Goal: Task Accomplishment & Management: Manage account settings

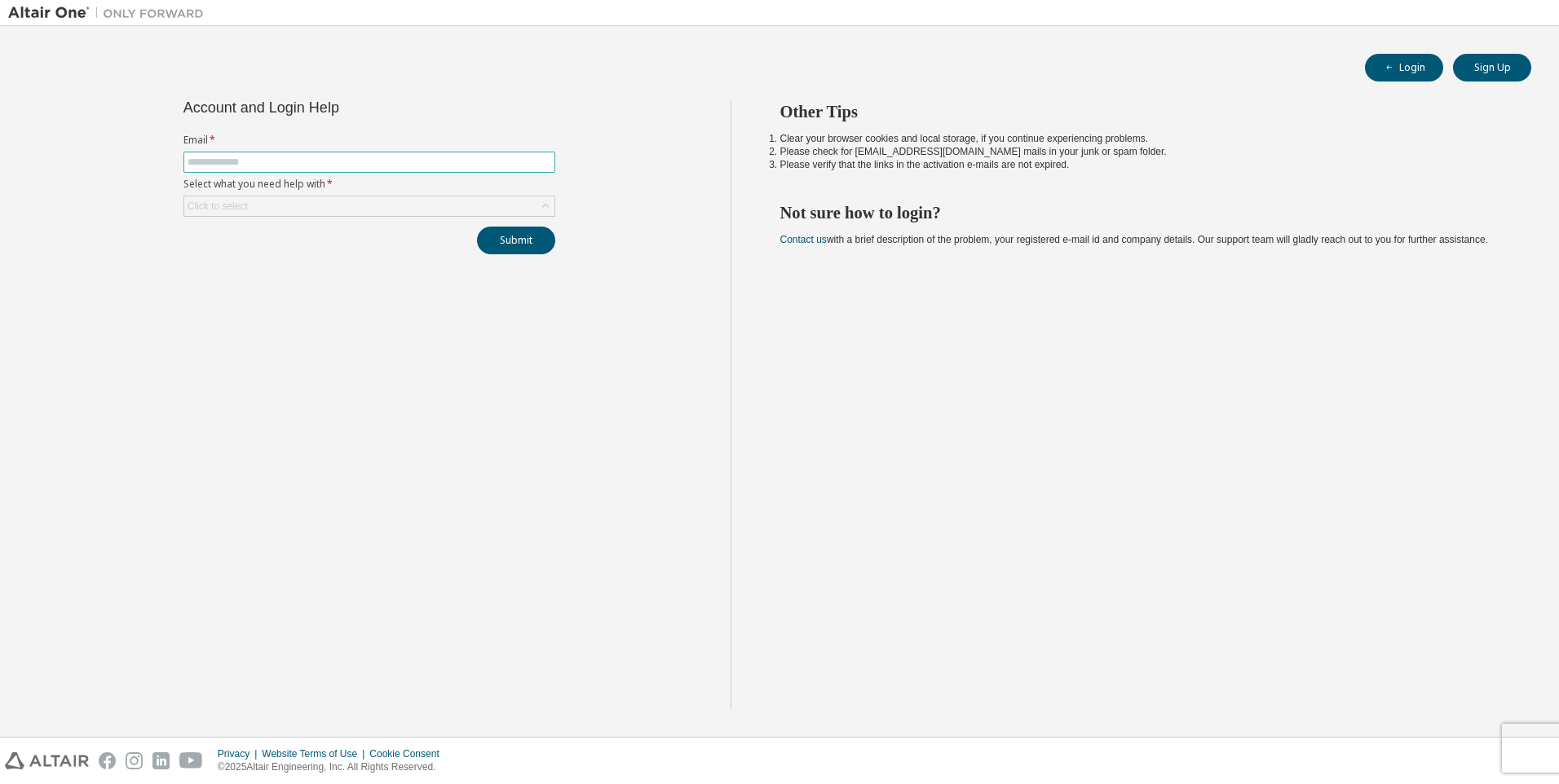
drag, startPoint x: 0, startPoint y: 0, endPoint x: 250, endPoint y: 159, distance: 296.3
click at [250, 159] on input "text" at bounding box center [369, 162] width 363 height 13
click at [227, 158] on input "text" at bounding box center [369, 162] width 363 height 13
type input "**********"
click at [250, 205] on div "Click to select" at bounding box center [369, 206] width 370 height 20
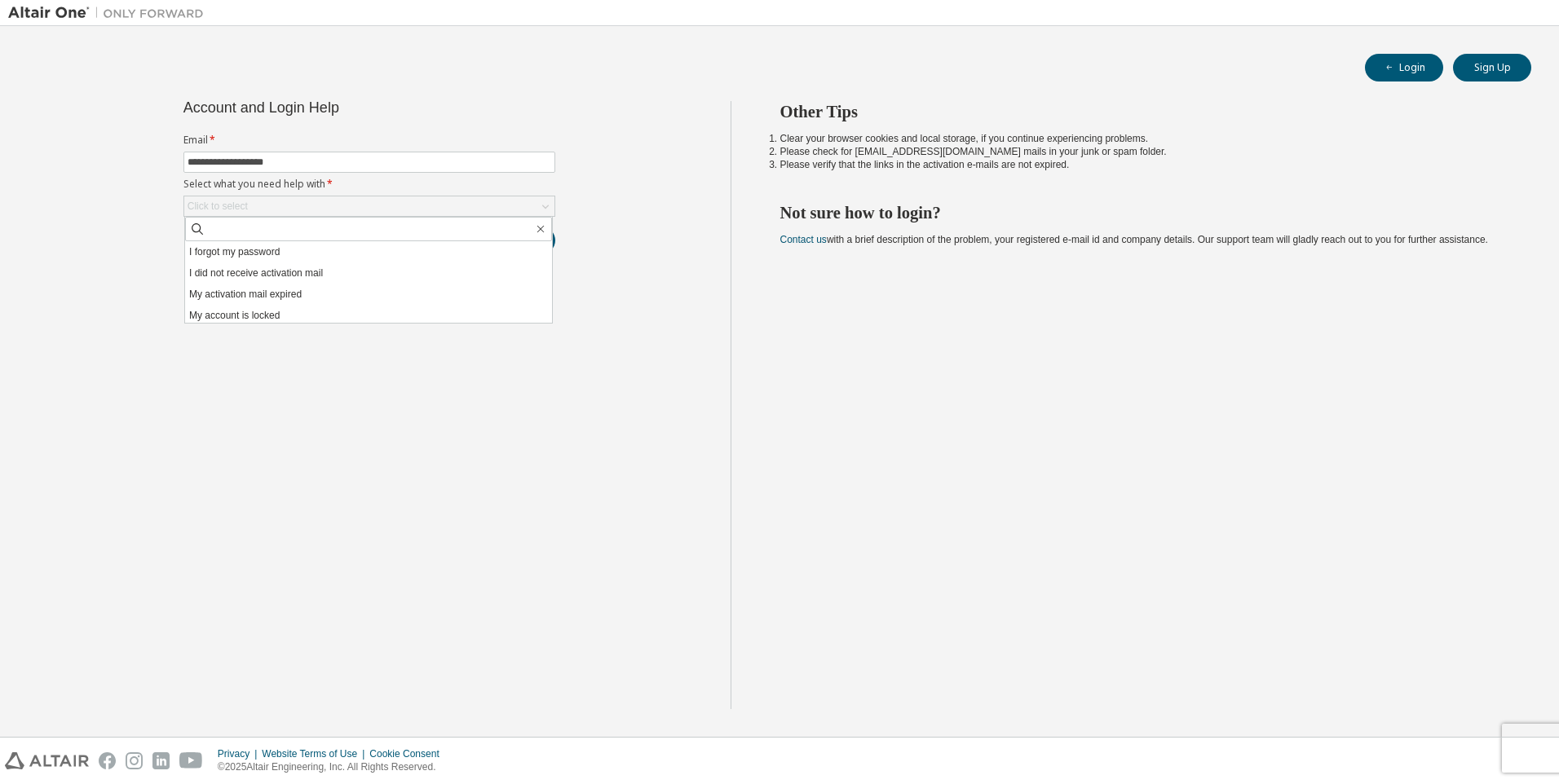
click at [566, 452] on div "**********" at bounding box center [369, 404] width 723 height 607
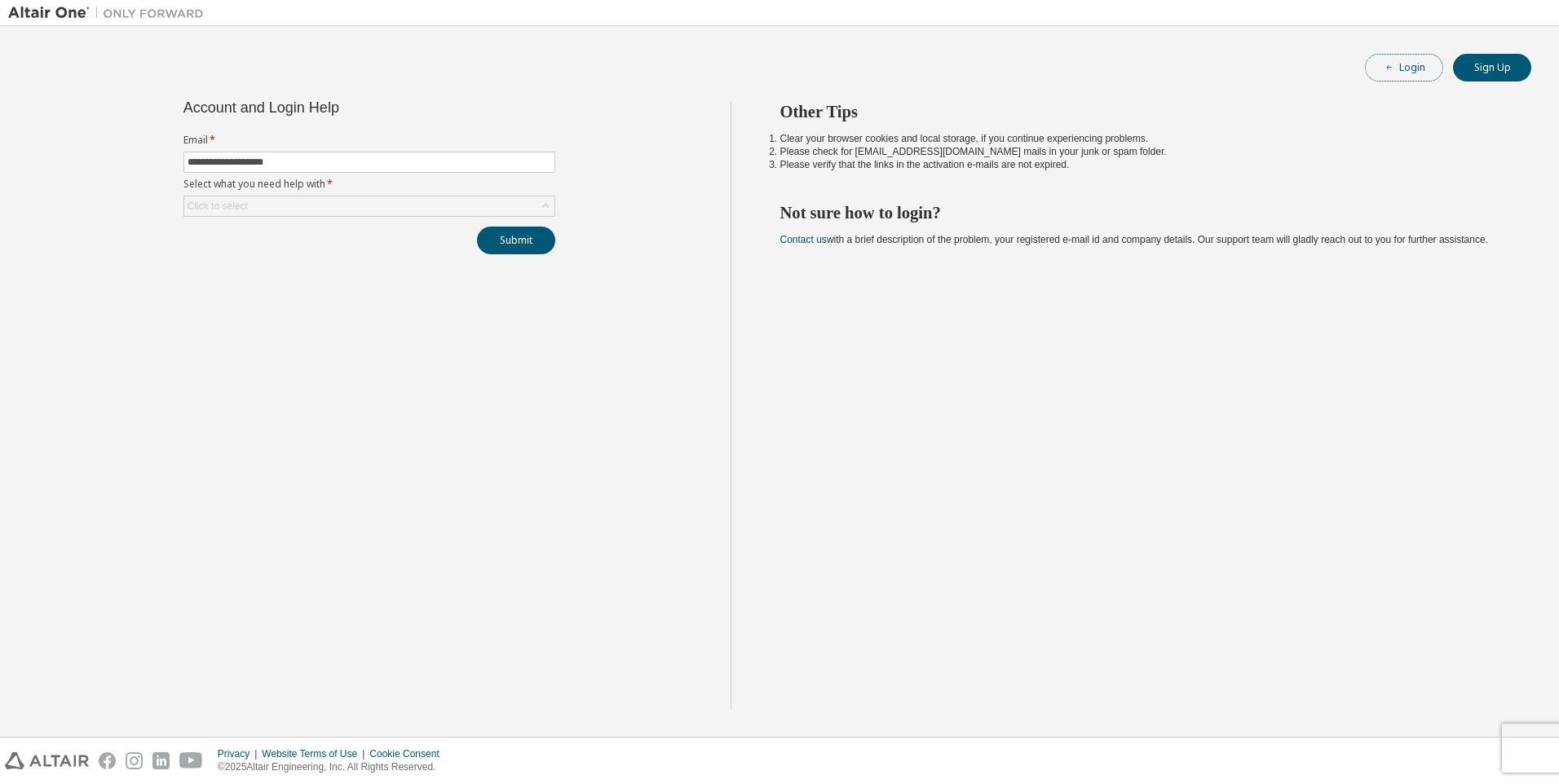
click at [1423, 63] on button "Login" at bounding box center [1404, 68] width 78 height 28
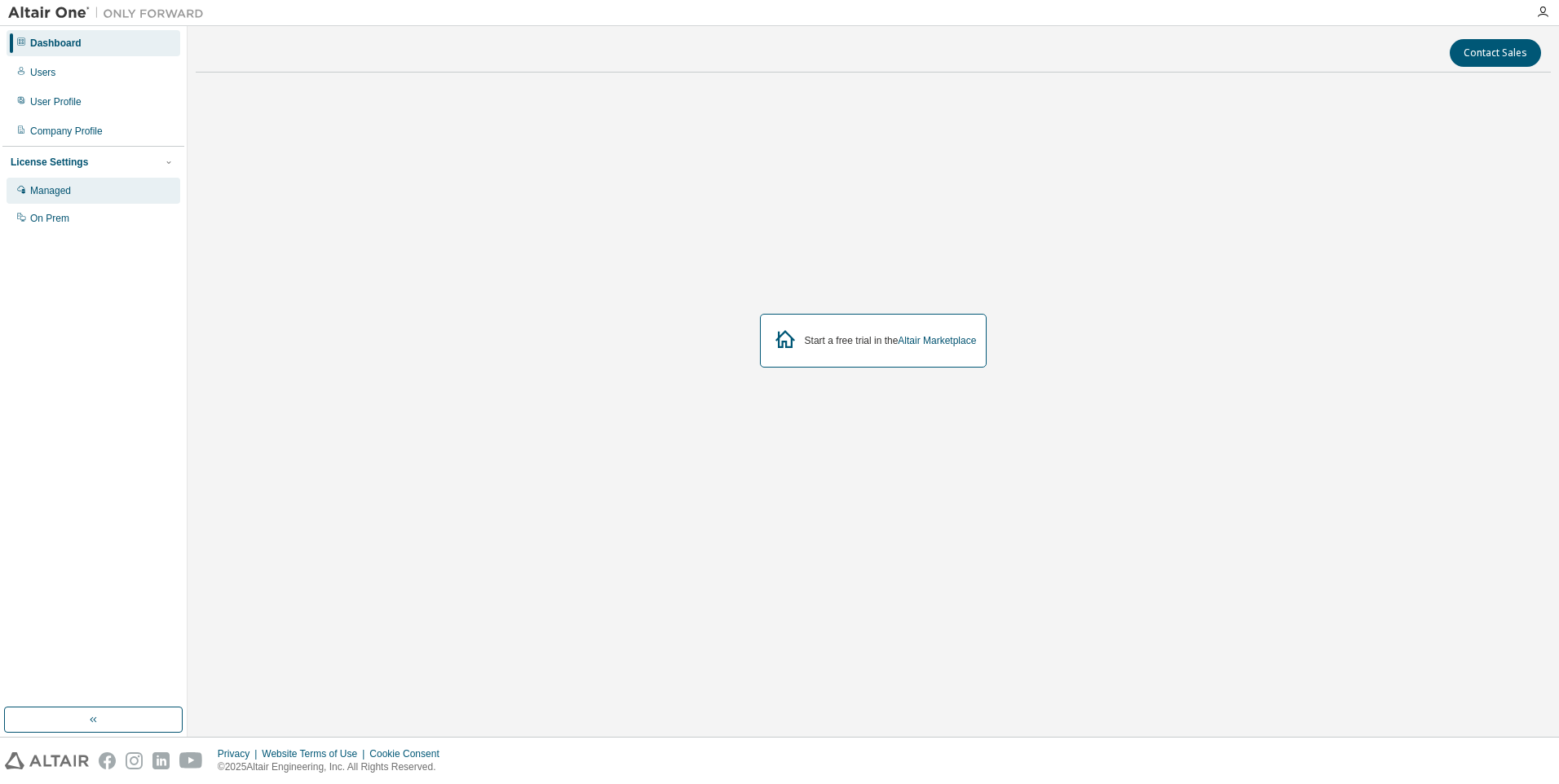
click at [81, 200] on div "Managed" at bounding box center [94, 191] width 174 height 26
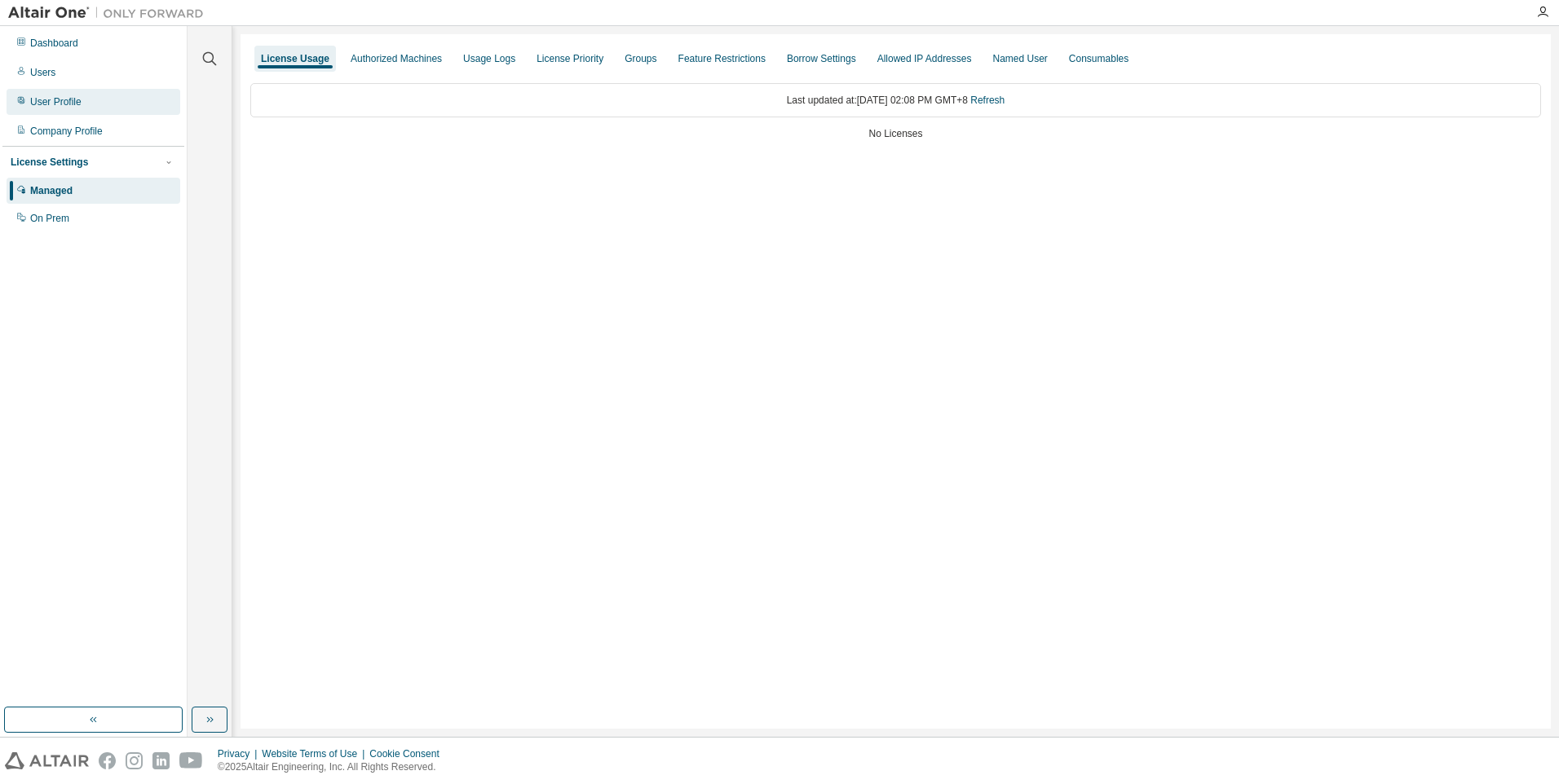
click at [59, 98] on div "User Profile" at bounding box center [55, 102] width 51 height 13
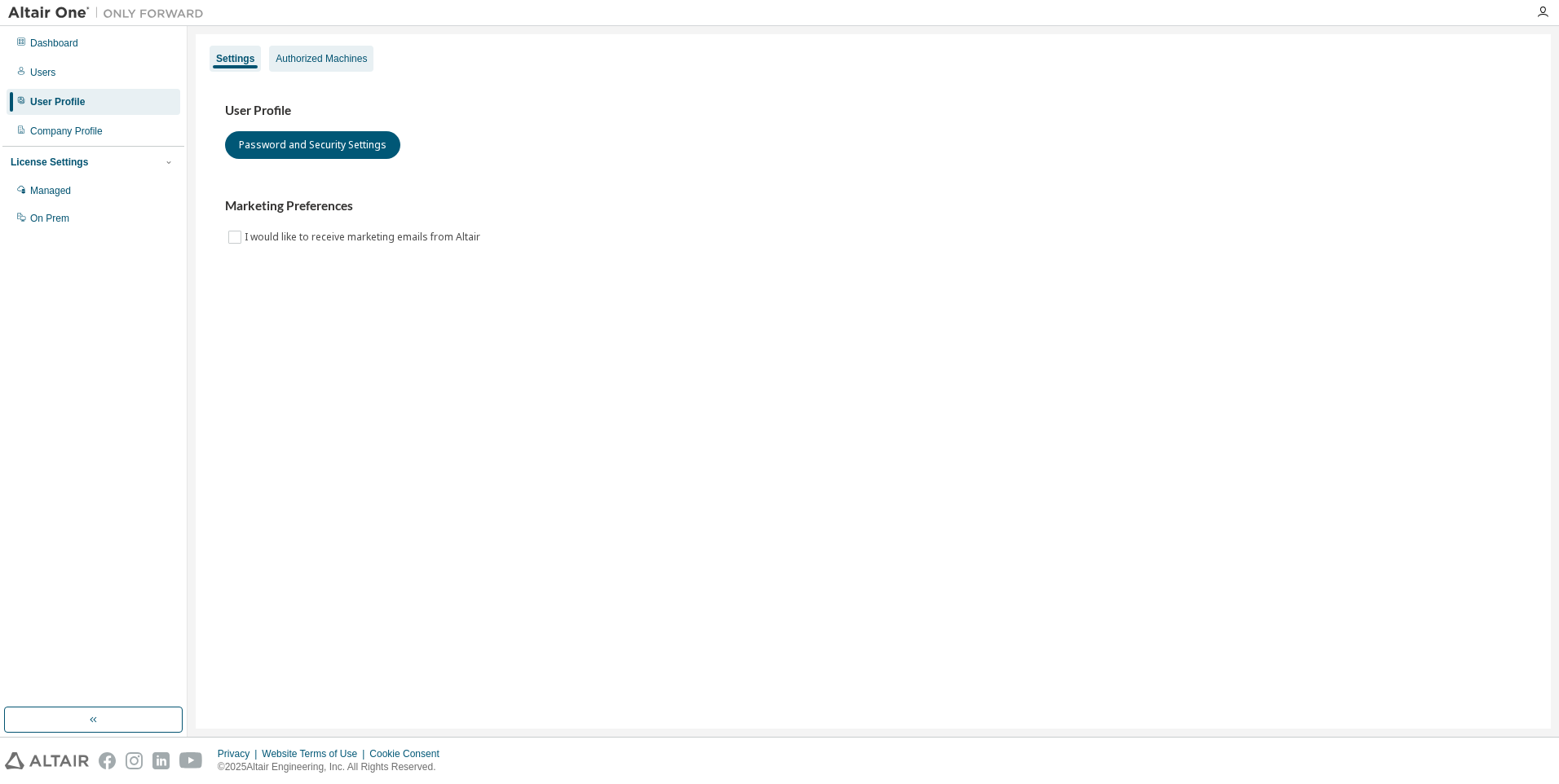
click at [300, 61] on div "Authorized Machines" at bounding box center [321, 58] width 92 height 13
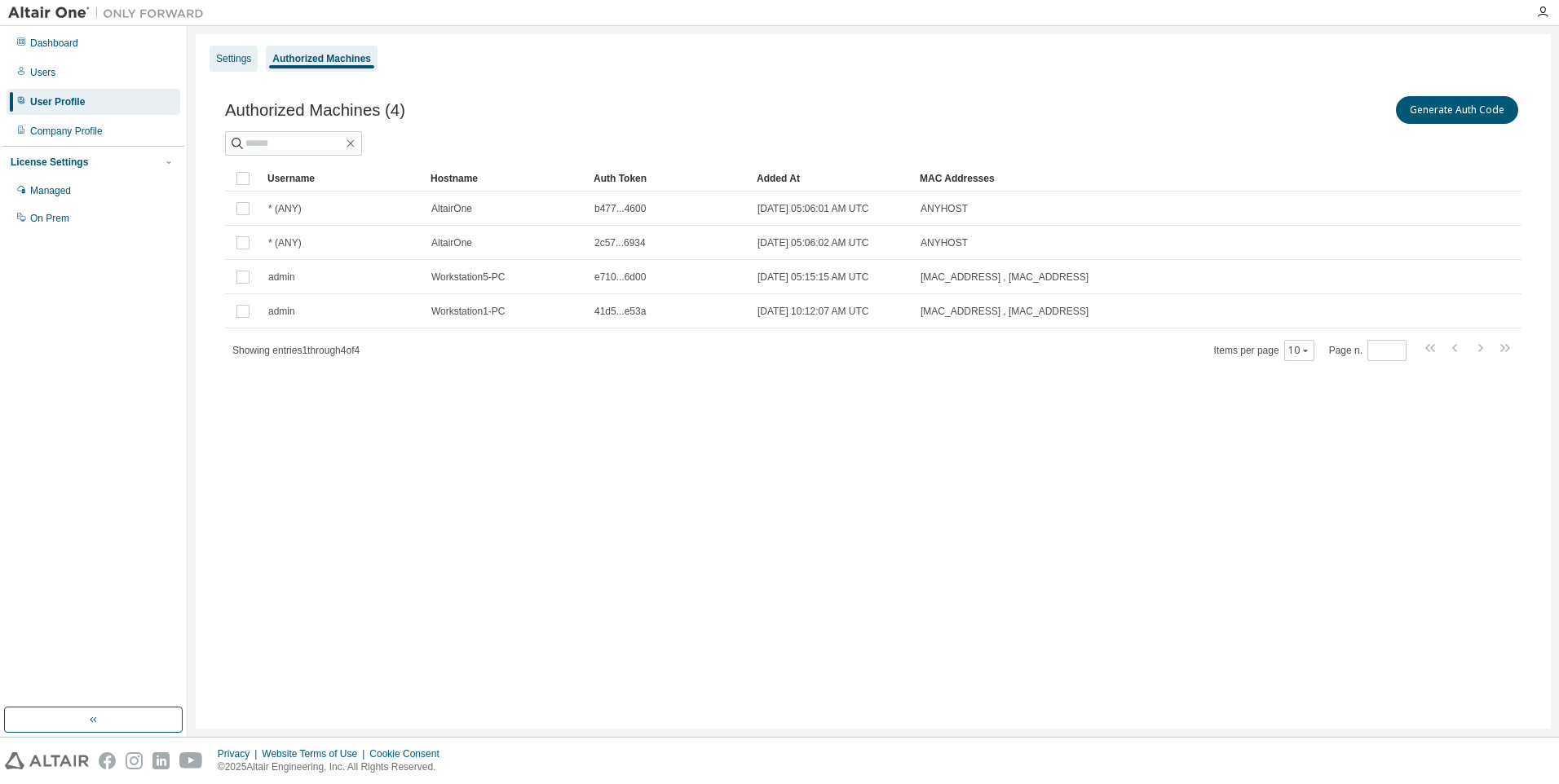
click at [231, 60] on div "Settings" at bounding box center [233, 58] width 35 height 13
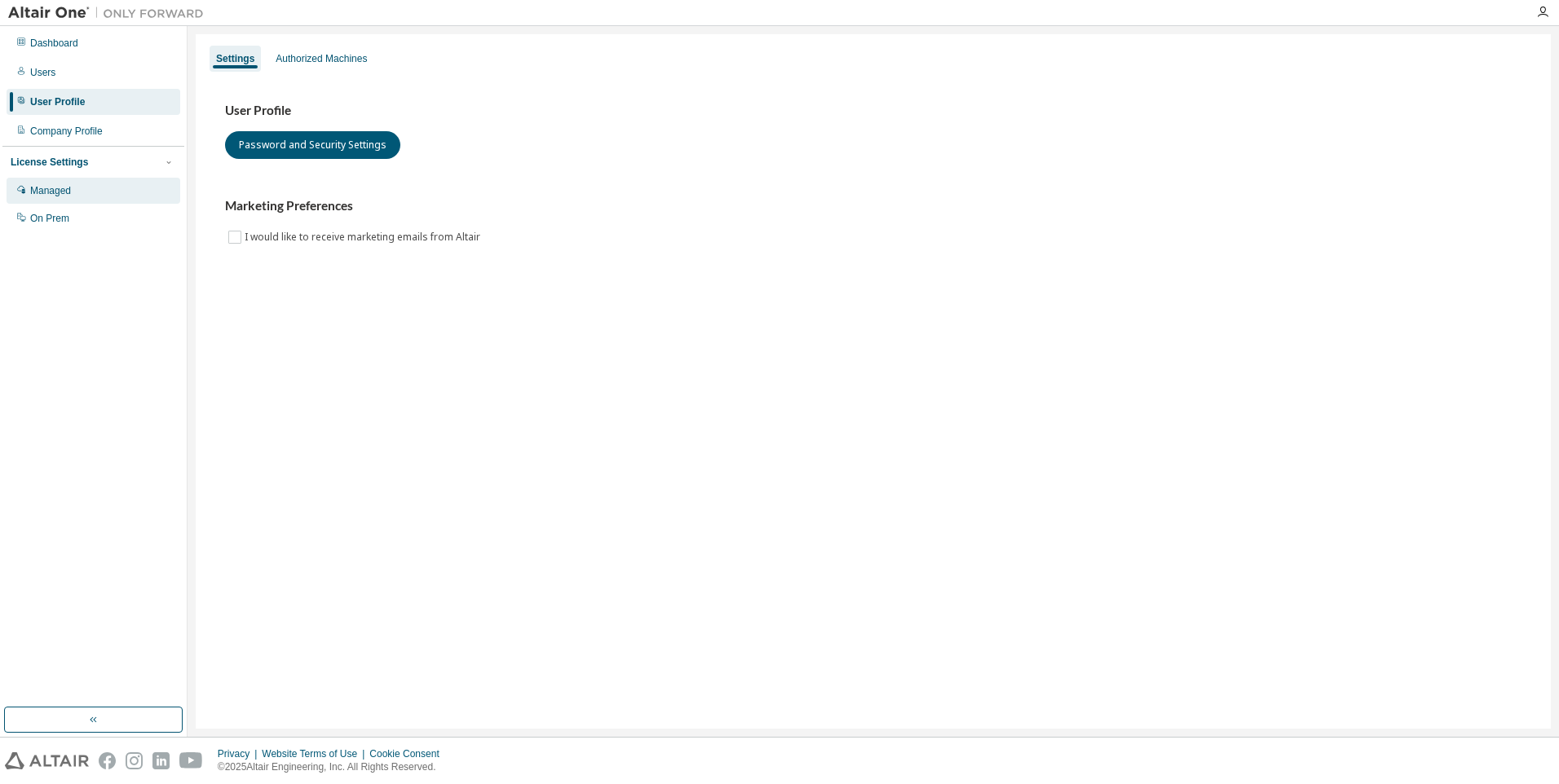
click at [65, 187] on div "Managed" at bounding box center [50, 191] width 41 height 13
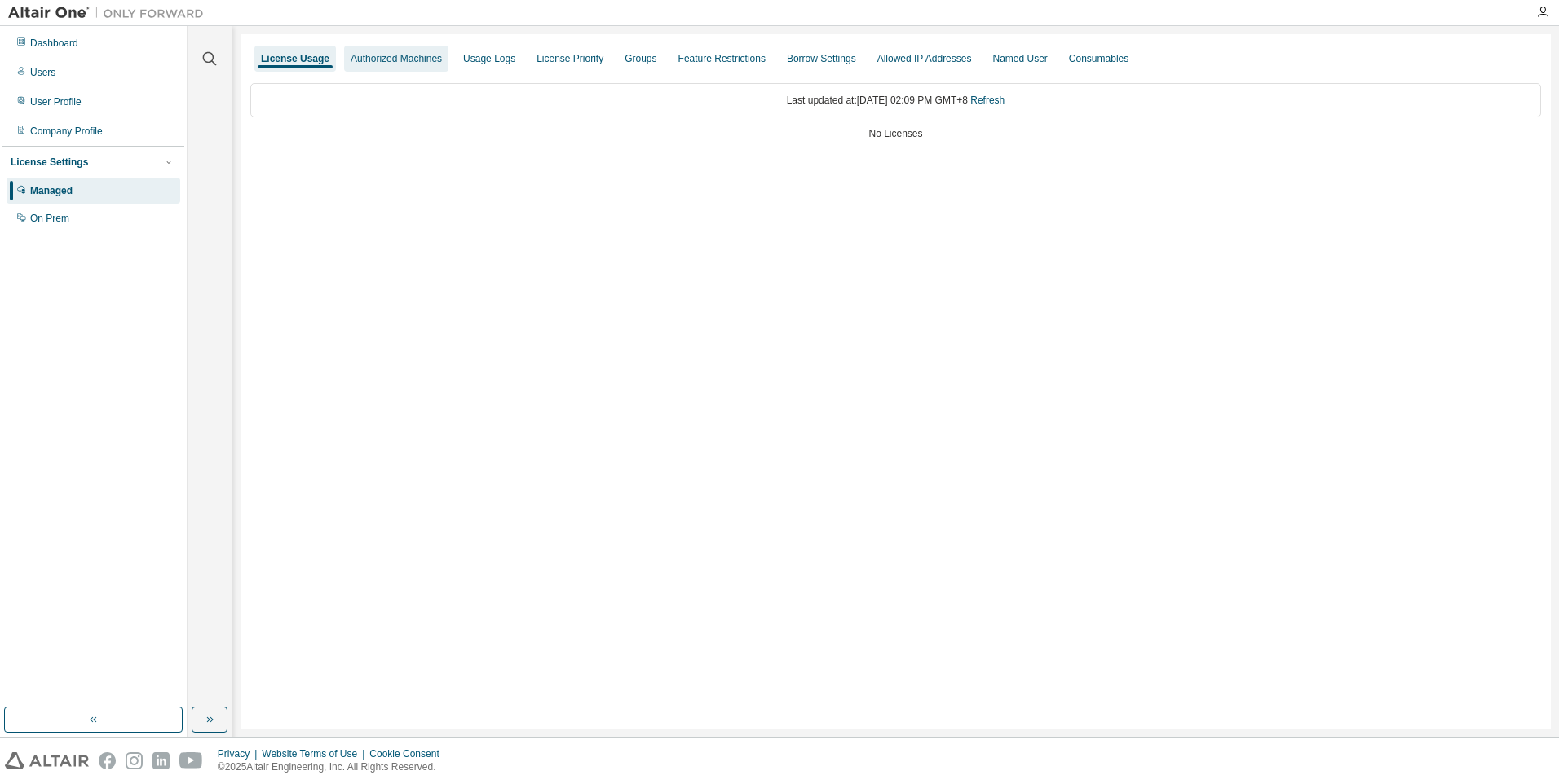
click at [373, 61] on div "Authorized Machines" at bounding box center [396, 58] width 92 height 13
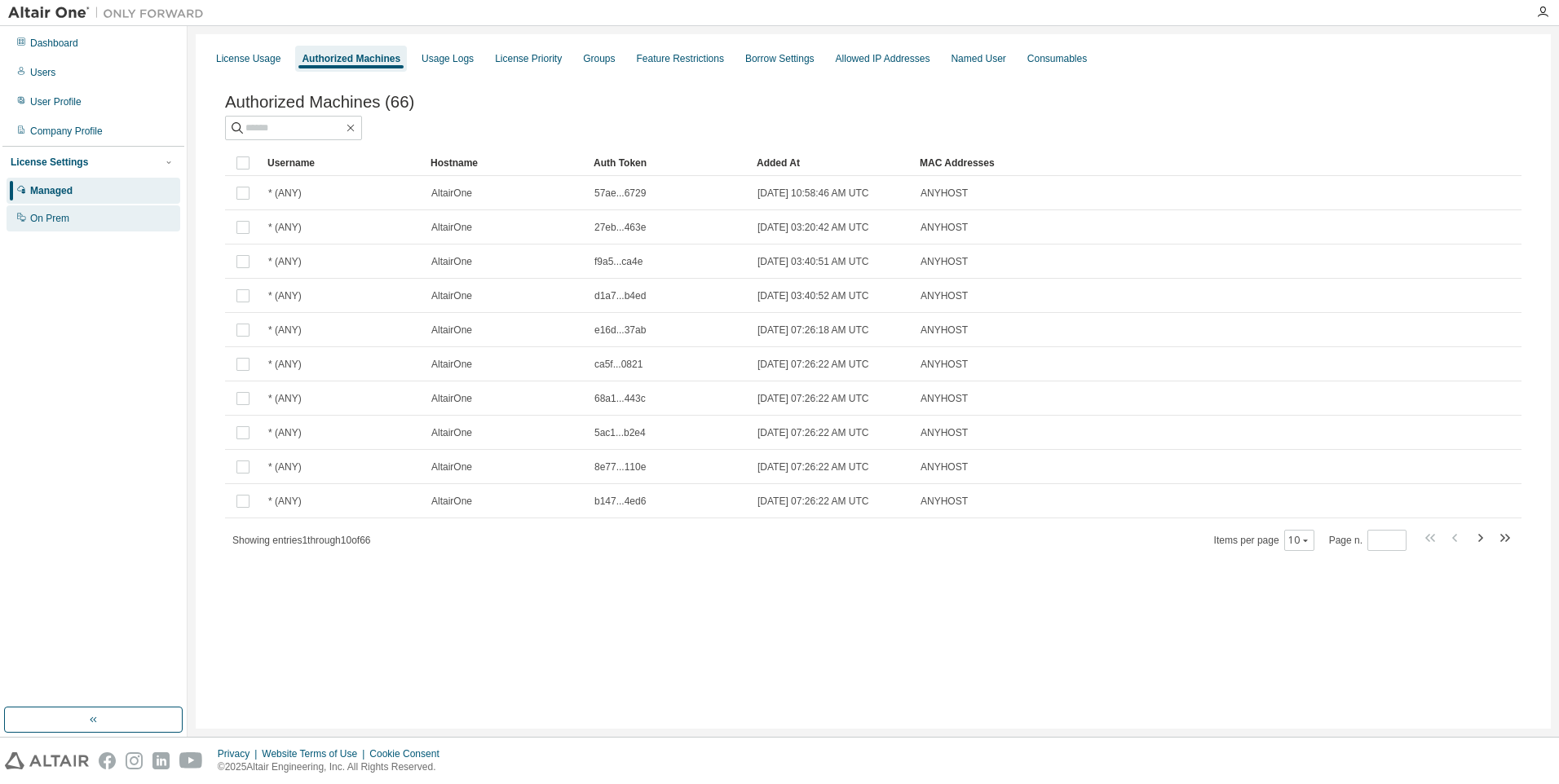
click at [96, 210] on div "On Prem" at bounding box center [94, 218] width 174 height 26
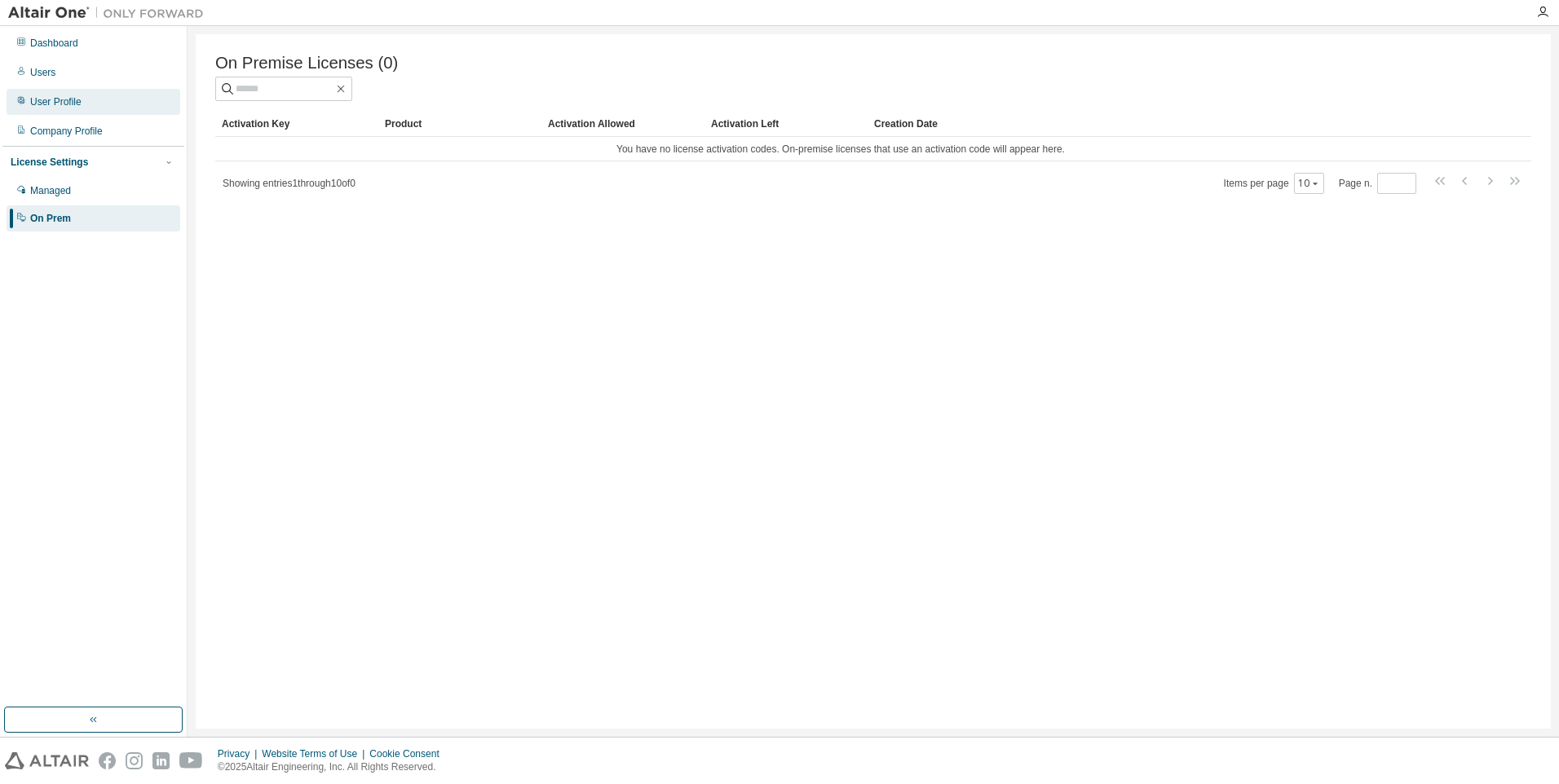
click at [61, 105] on div "User Profile" at bounding box center [55, 102] width 51 height 13
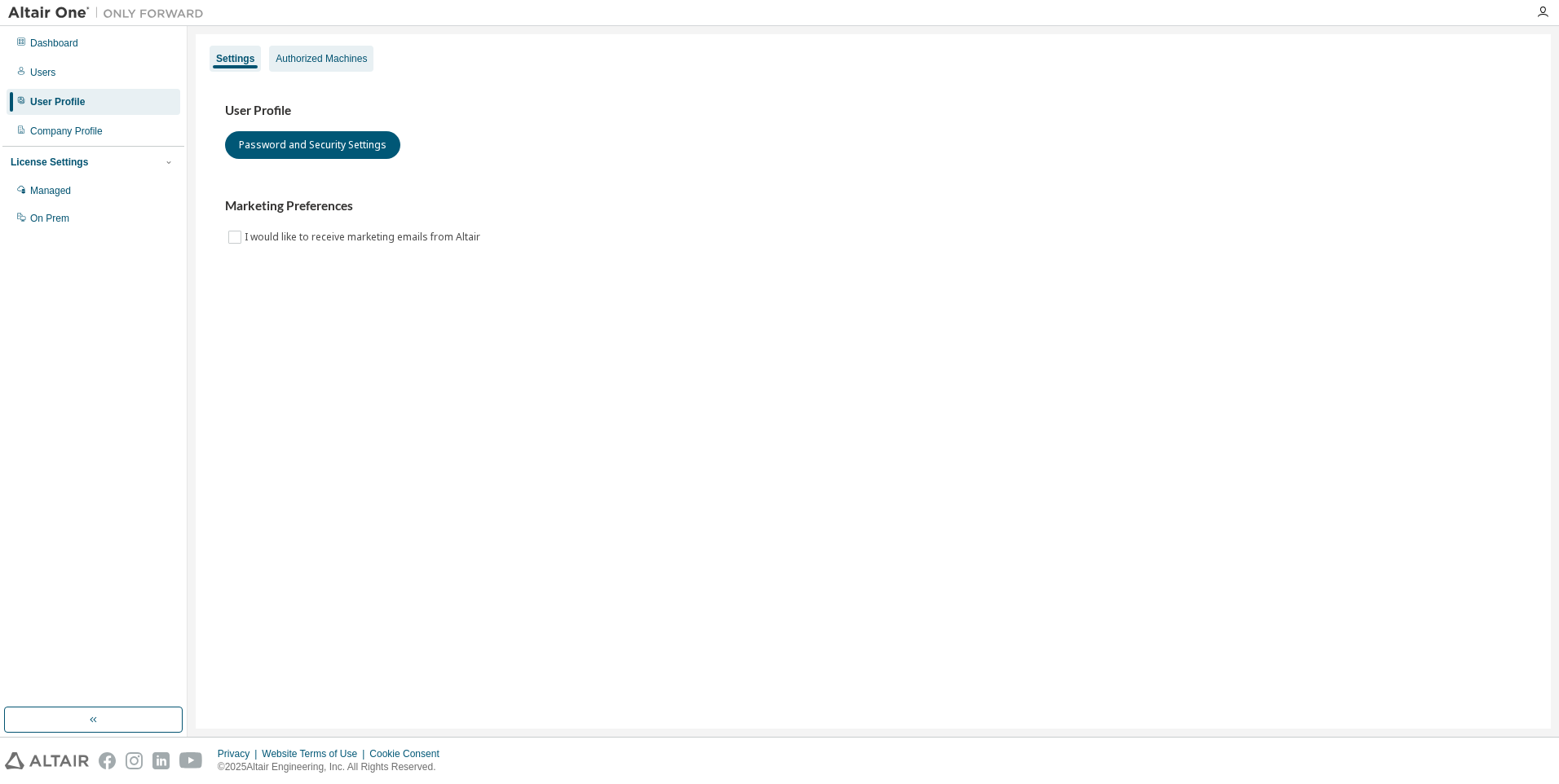
click at [321, 60] on div "Authorized Machines" at bounding box center [321, 58] width 92 height 13
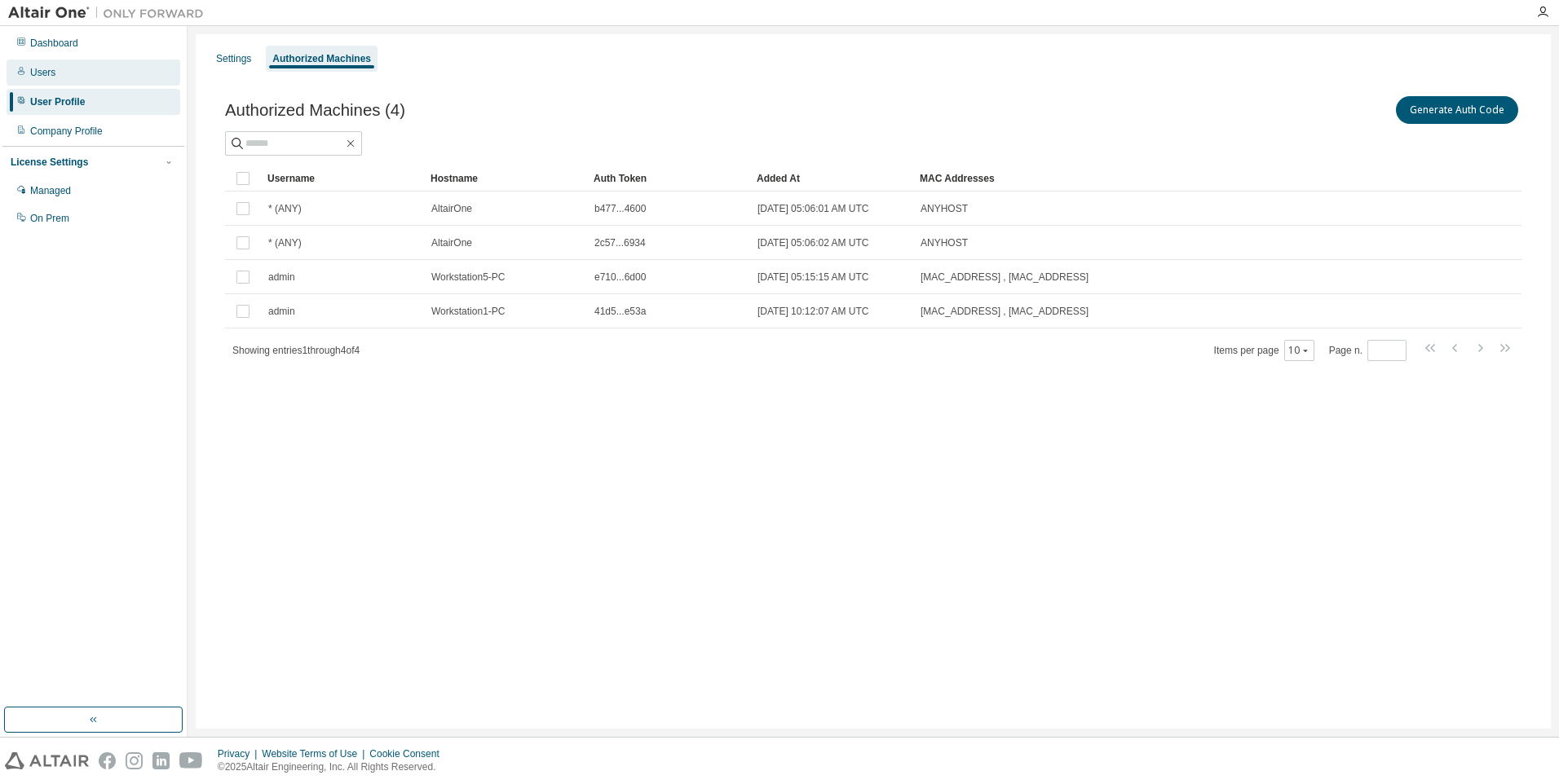
click at [73, 75] on div "Users" at bounding box center [94, 73] width 174 height 26
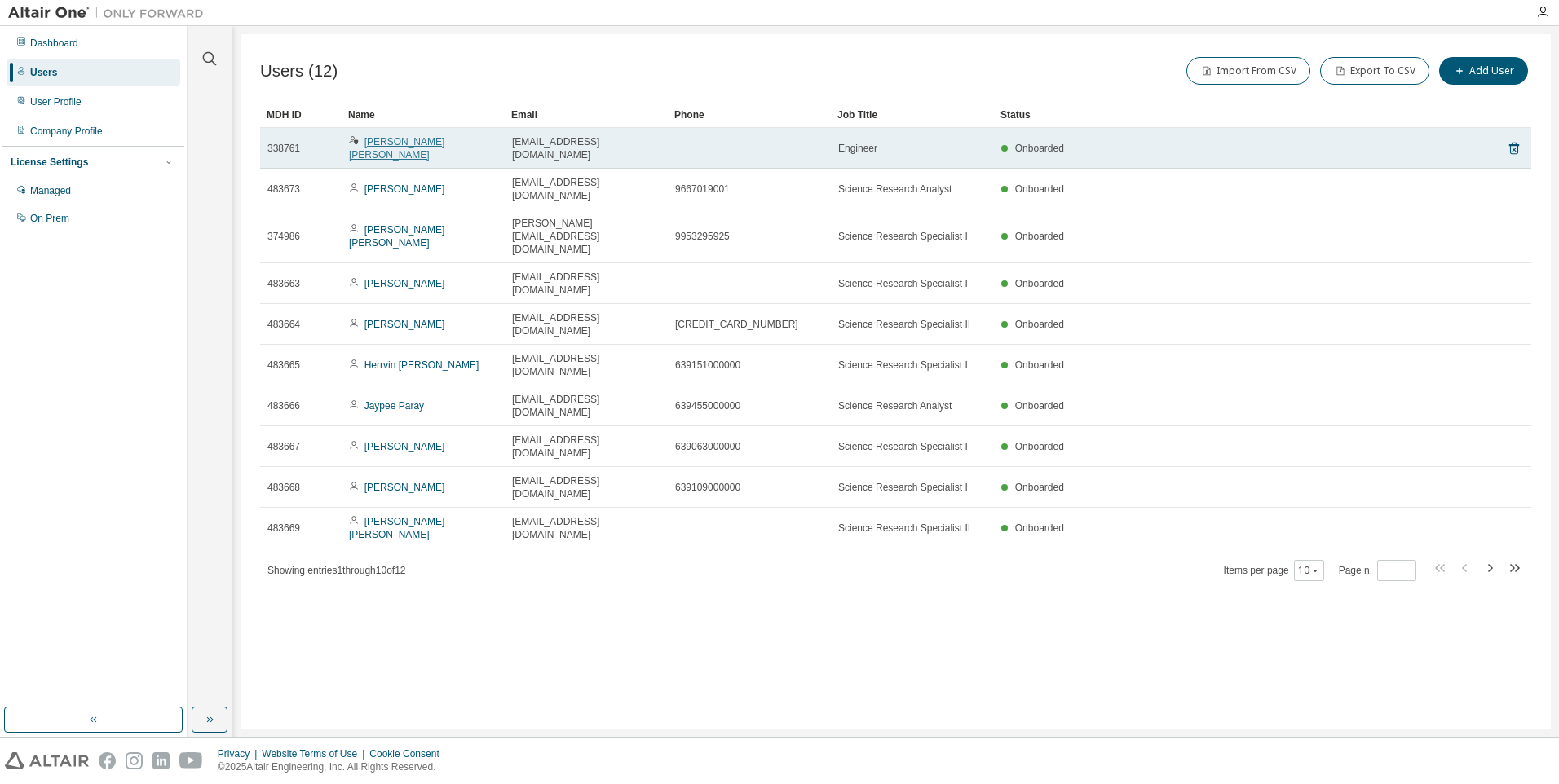
click at [444, 144] on link "Terence Marion Q. Ancheta" at bounding box center [397, 148] width 96 height 25
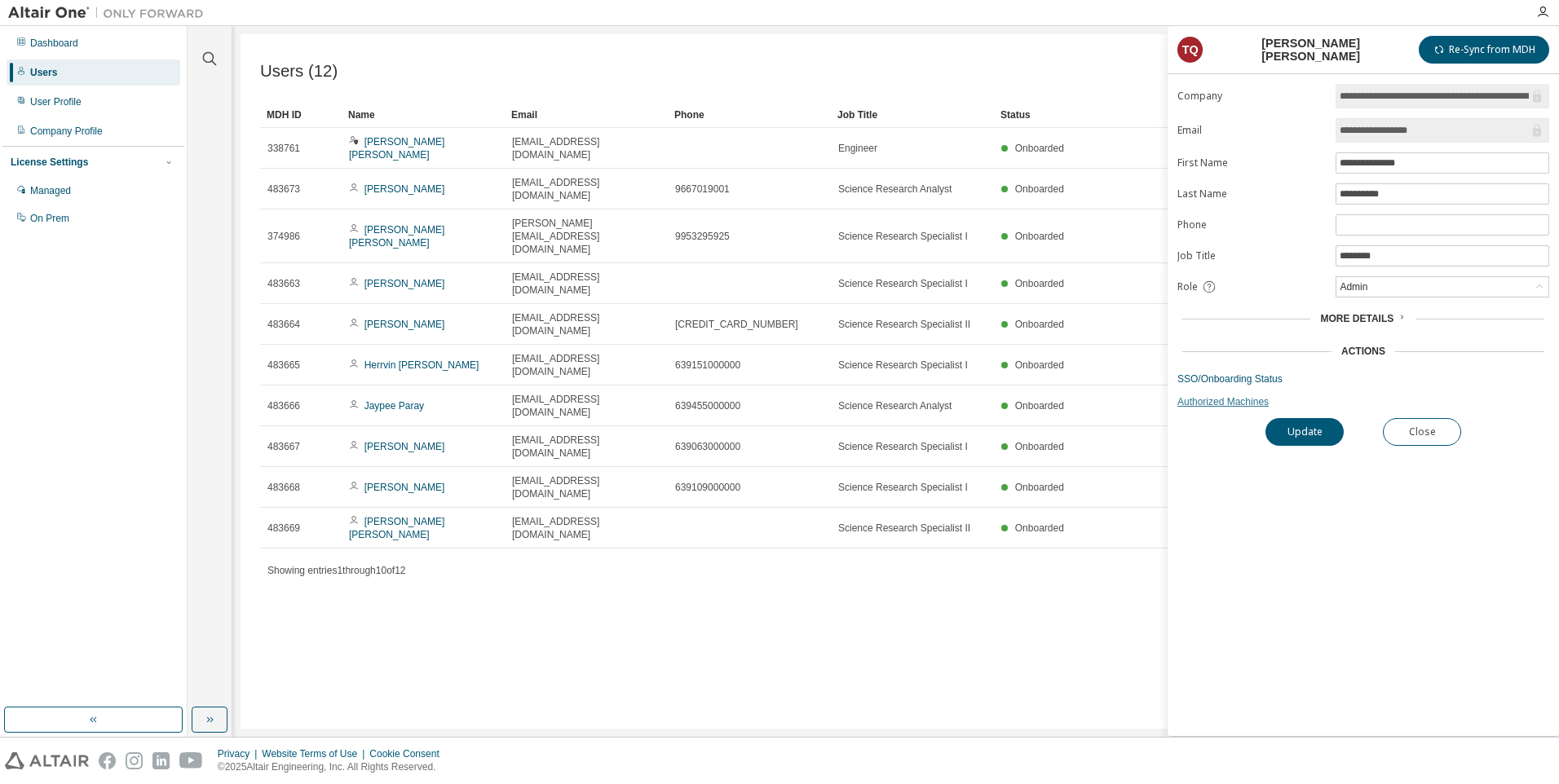
click at [1201, 403] on link "Authorized Machines" at bounding box center [1363, 401] width 372 height 13
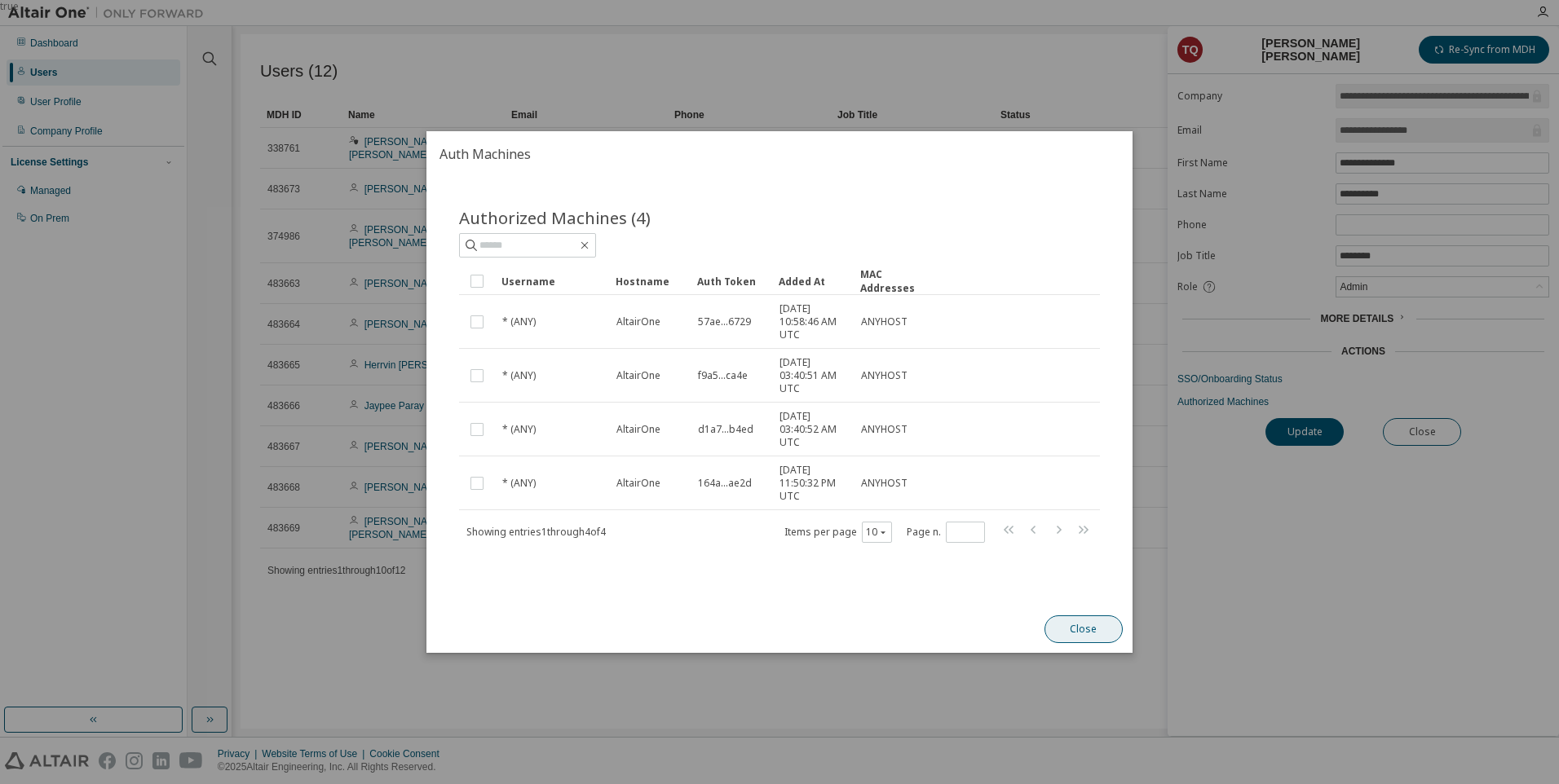
click at [1076, 619] on button "Close" at bounding box center [1084, 629] width 78 height 28
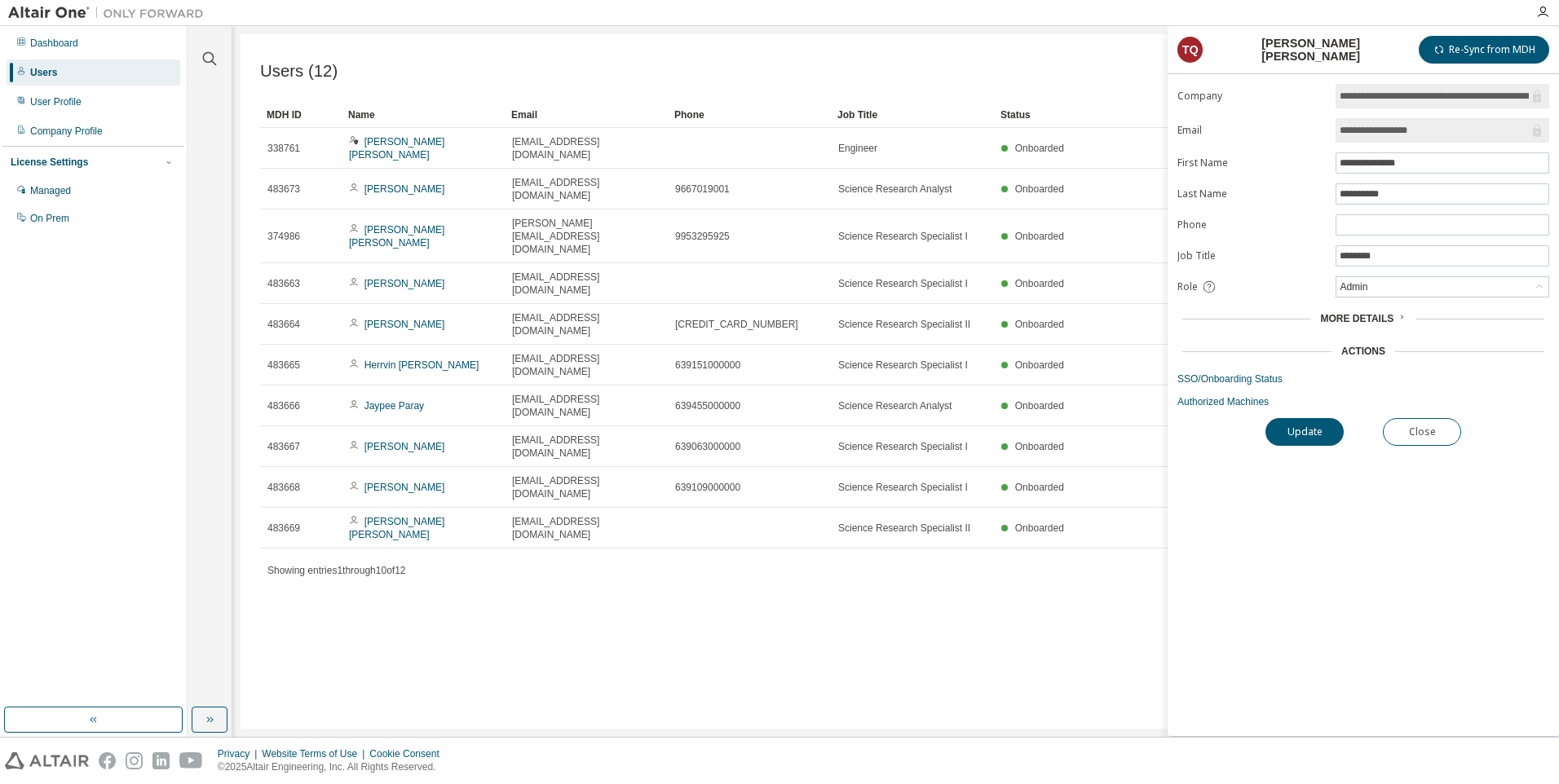
click at [380, 538] on div "Users (12) Import From CSV Export To CSV Add User Clear Load Save Save As Field…" at bounding box center [895, 381] width 1310 height 694
click at [520, 783] on html "**********" at bounding box center [780, 392] width 1559 height 784
click at [65, 185] on div "Managed" at bounding box center [50, 191] width 41 height 13
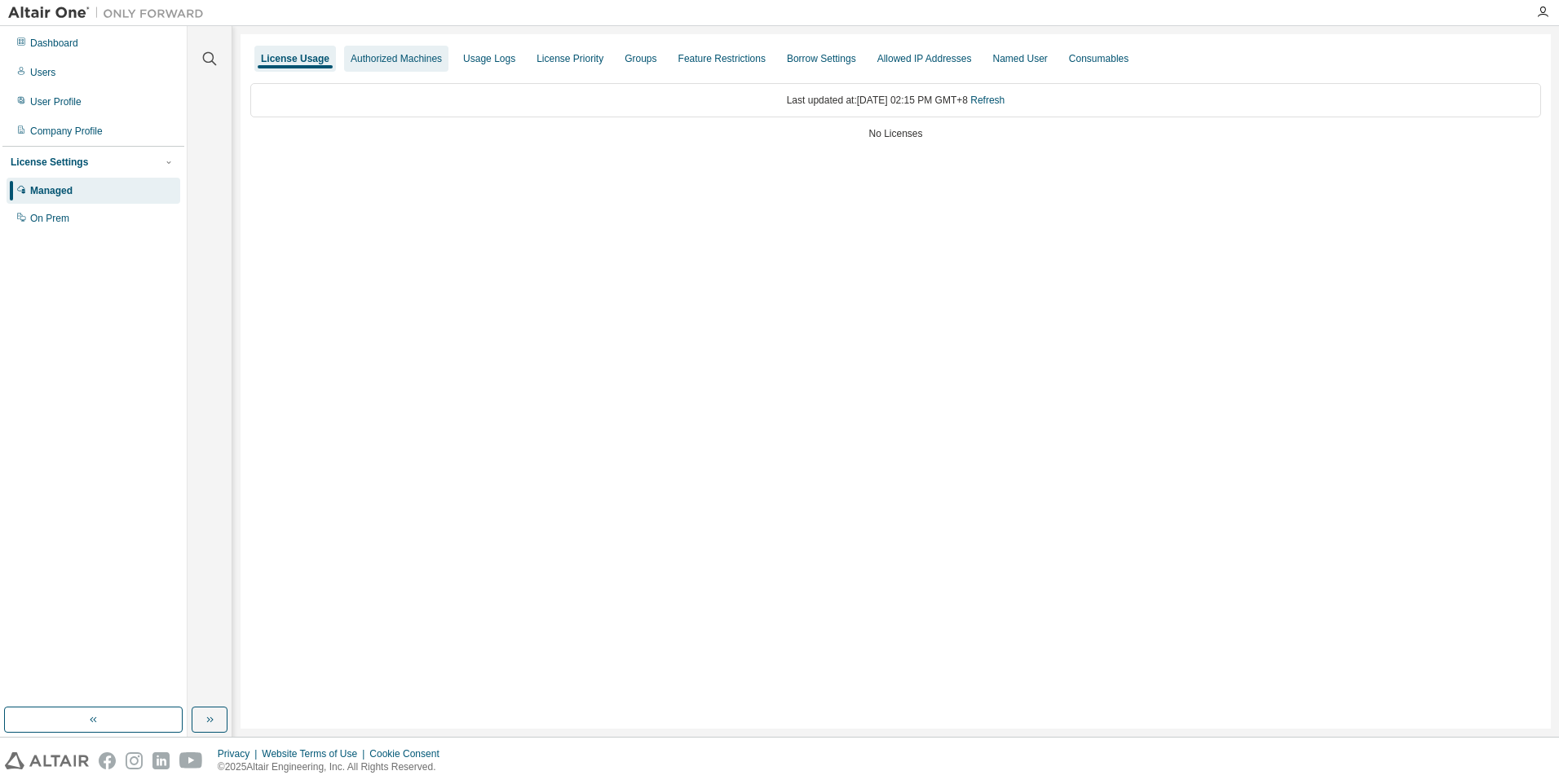
click at [394, 58] on div "Authorized Machines" at bounding box center [396, 58] width 92 height 13
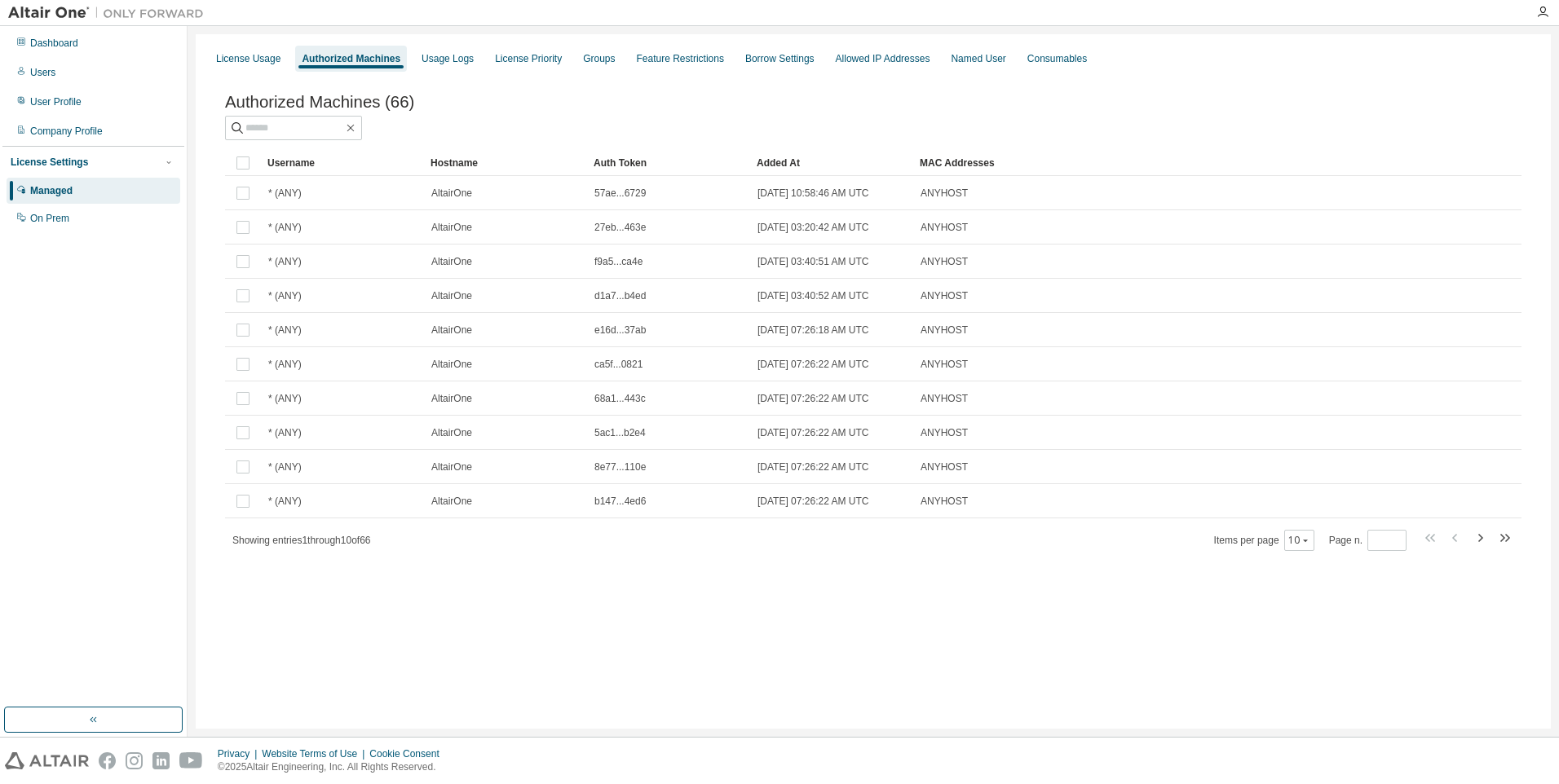
click at [399, 593] on div "Authorized Machines (66) Clear Load Save Save As Field Operator Value Select fi…" at bounding box center [873, 334] width 1335 height 521
click at [1505, 542] on icon "button" at bounding box center [1507, 538] width 5 height 8
type input "*"
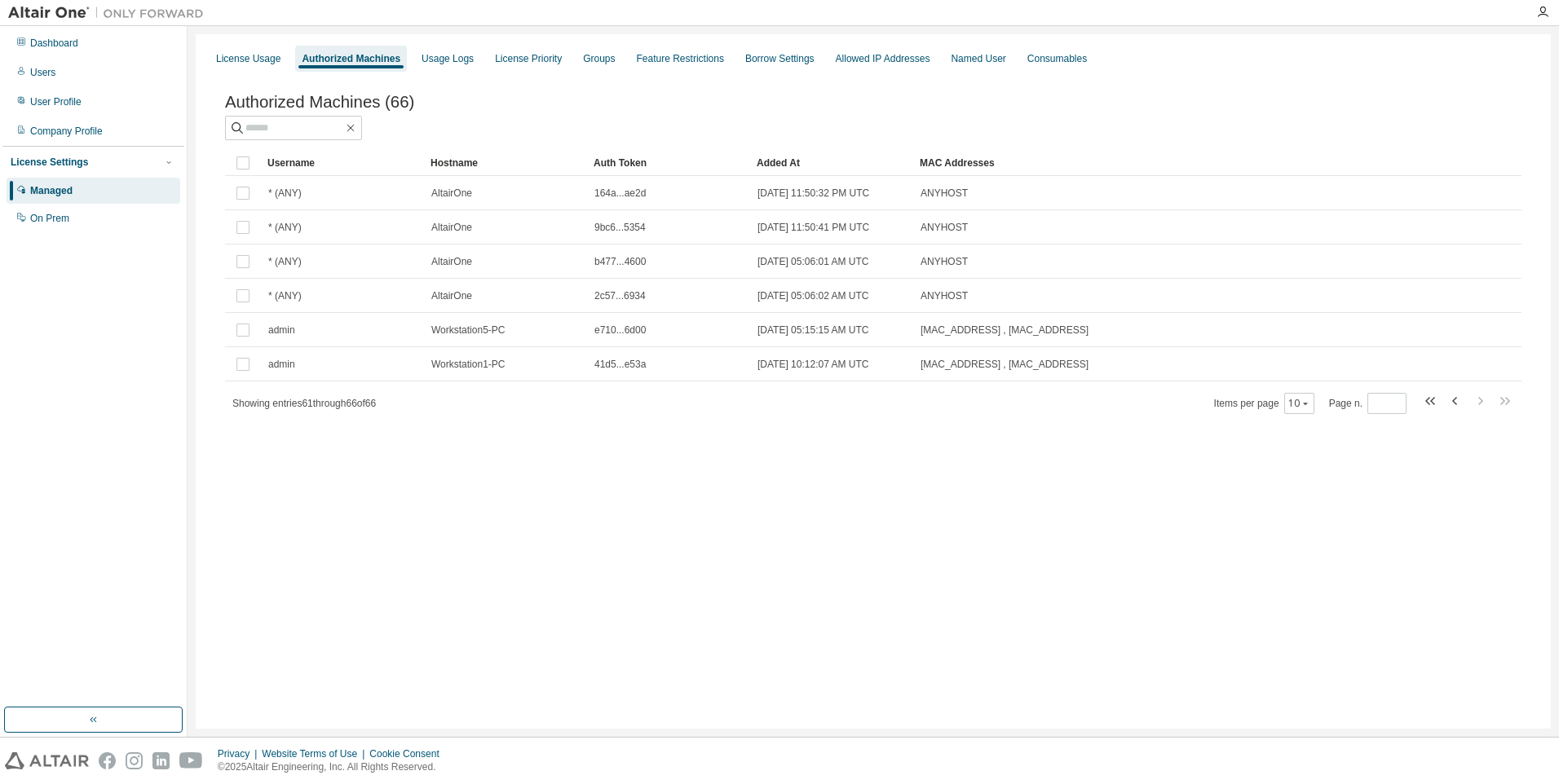
click at [55, 194] on div "Managed" at bounding box center [51, 191] width 42 height 13
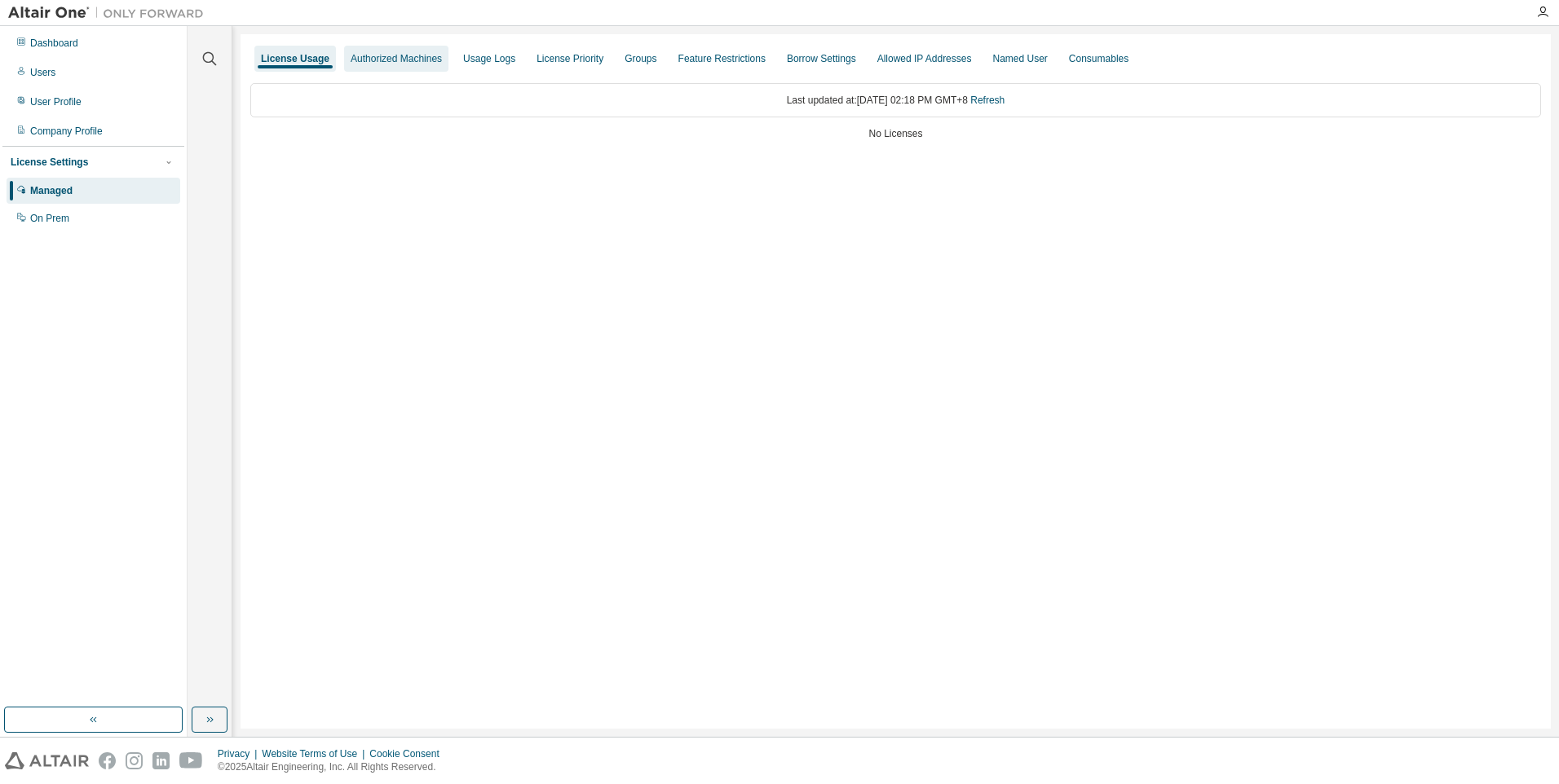
click at [382, 56] on div "Authorized Machines" at bounding box center [396, 58] width 92 height 13
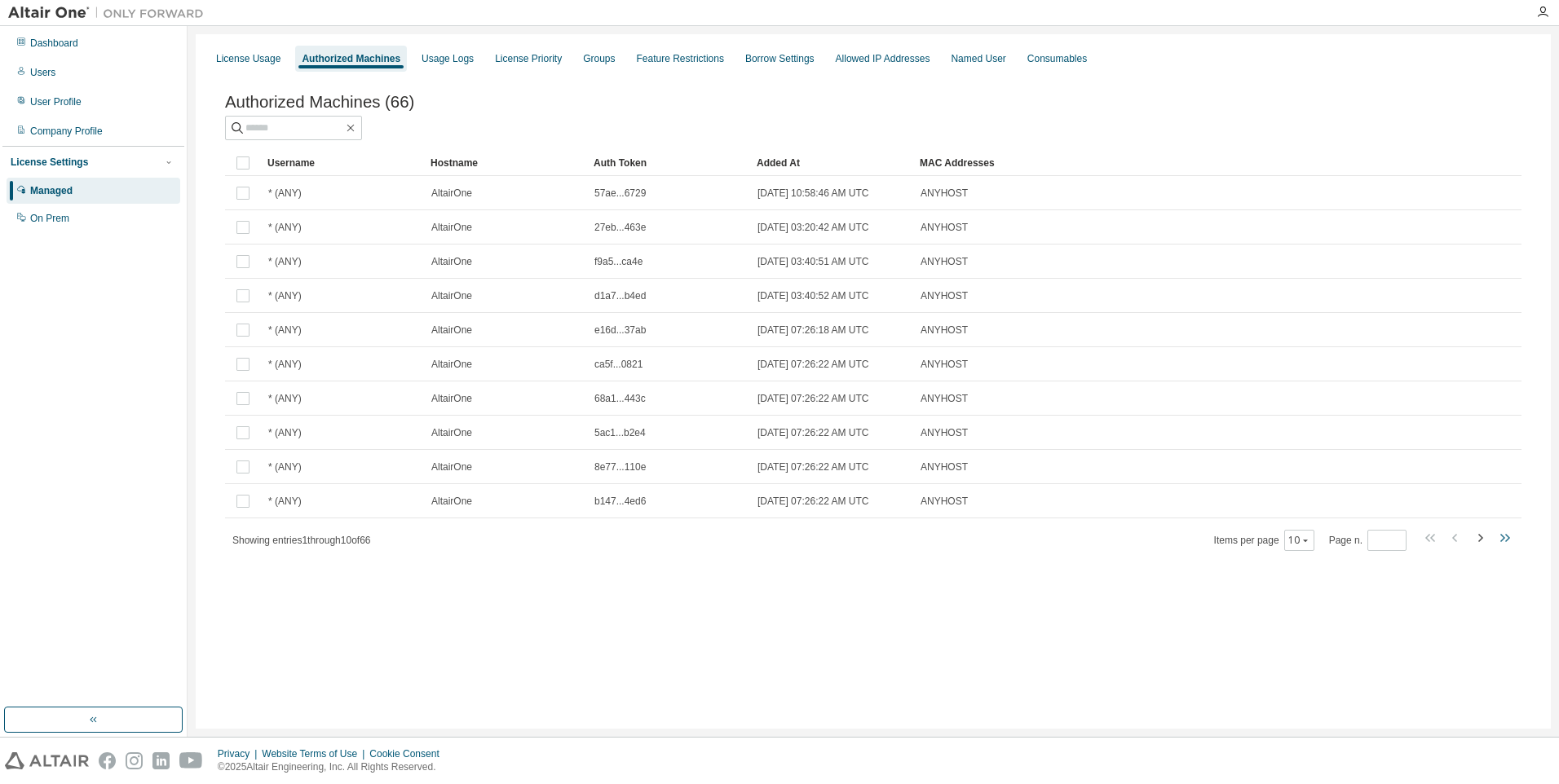
click at [1505, 546] on icon "button" at bounding box center [1505, 538] width 20 height 20
type input "*"
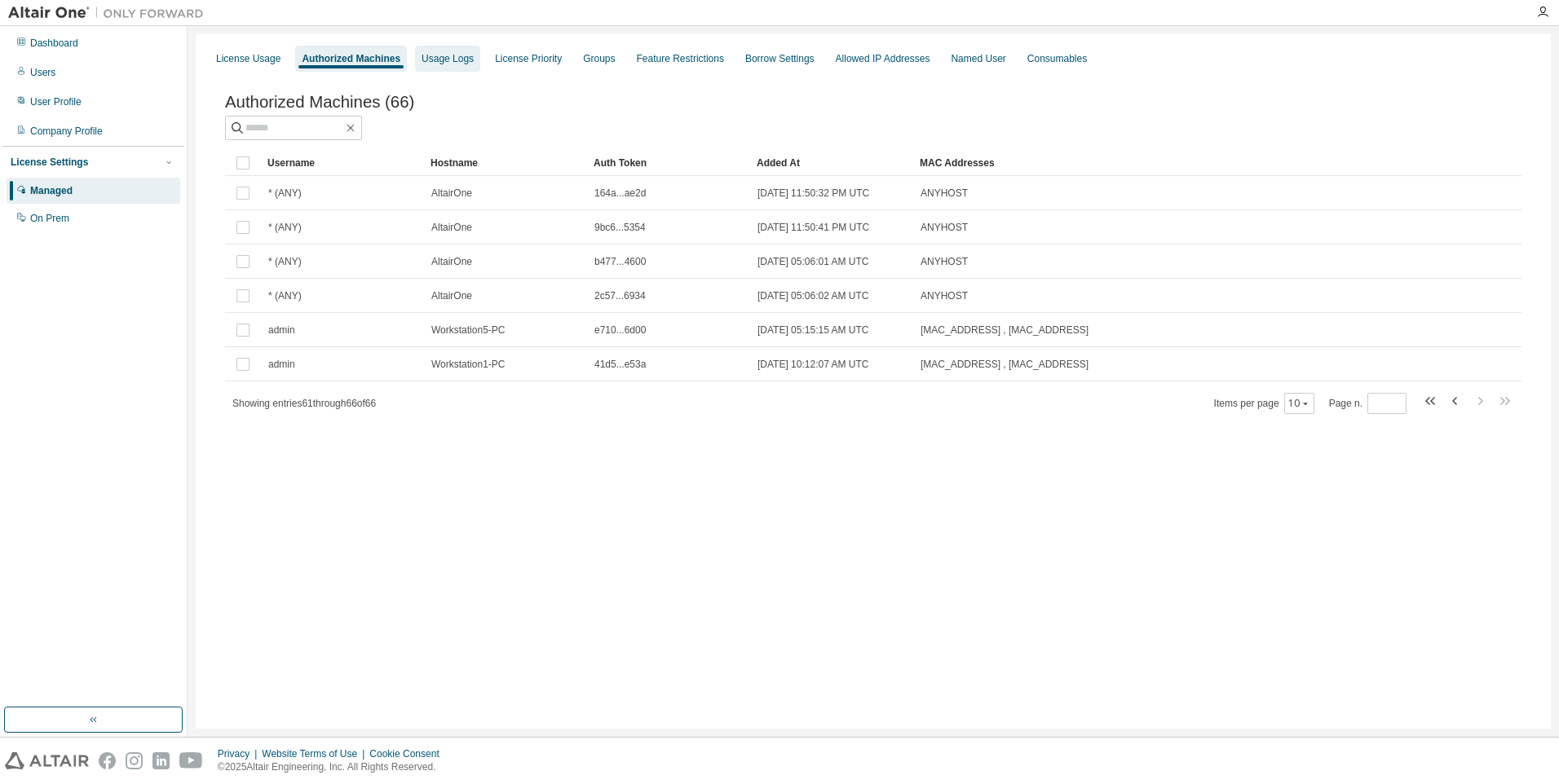
click at [445, 57] on div "Usage Logs" at bounding box center [447, 58] width 52 height 13
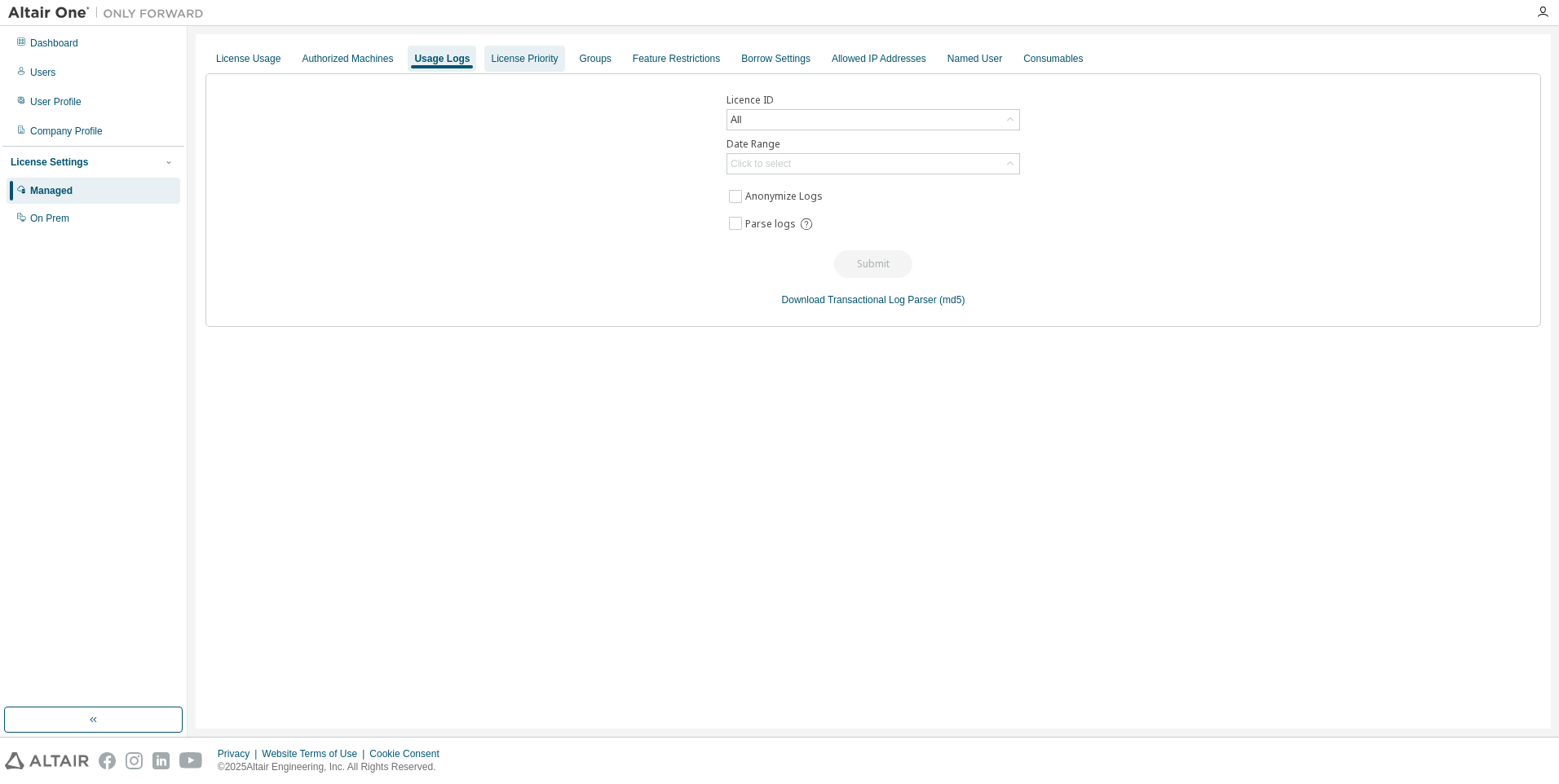
click at [510, 61] on div "License Priority" at bounding box center [524, 58] width 67 height 13
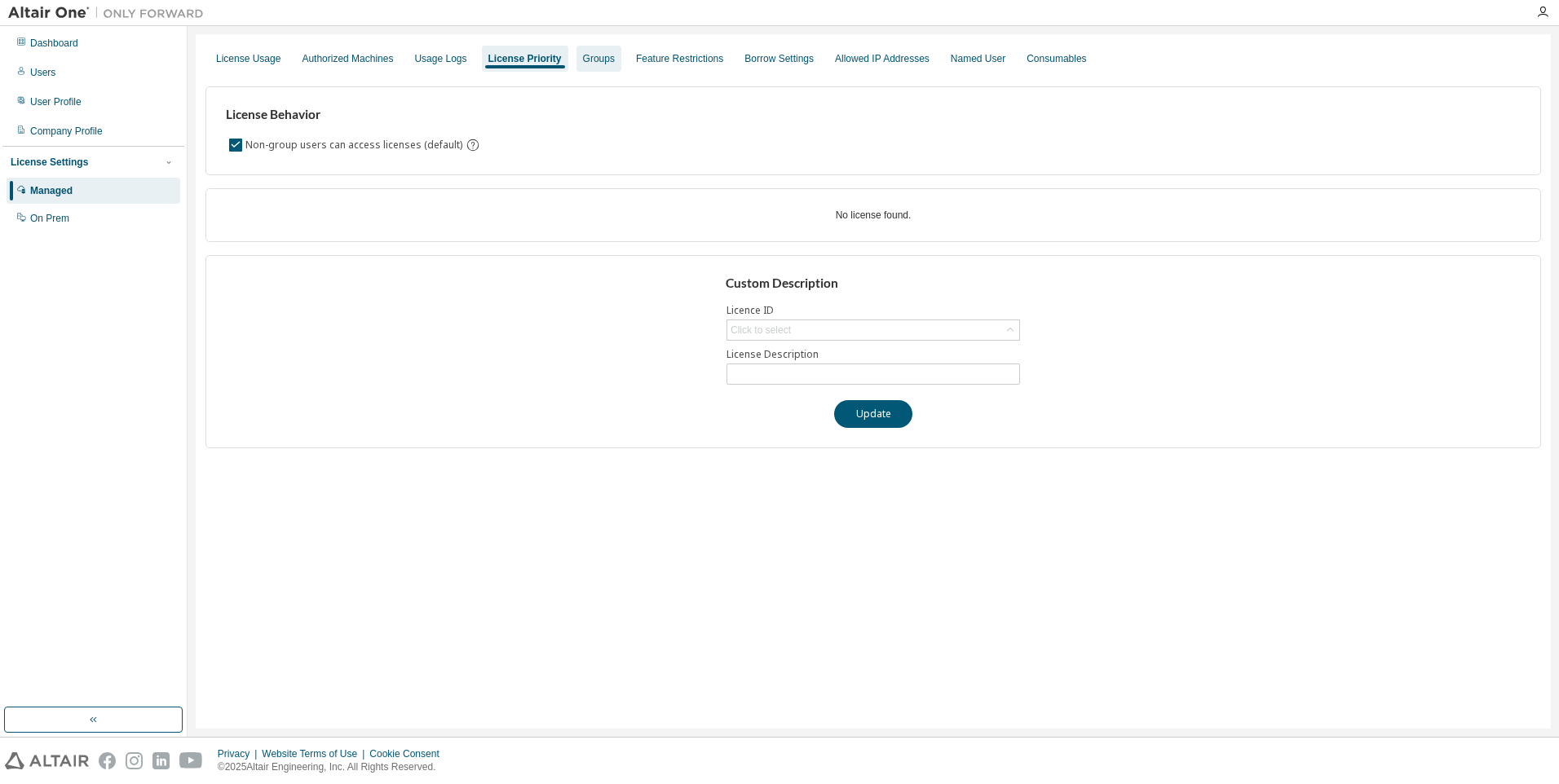
click at [584, 62] on div "Groups" at bounding box center [599, 58] width 32 height 13
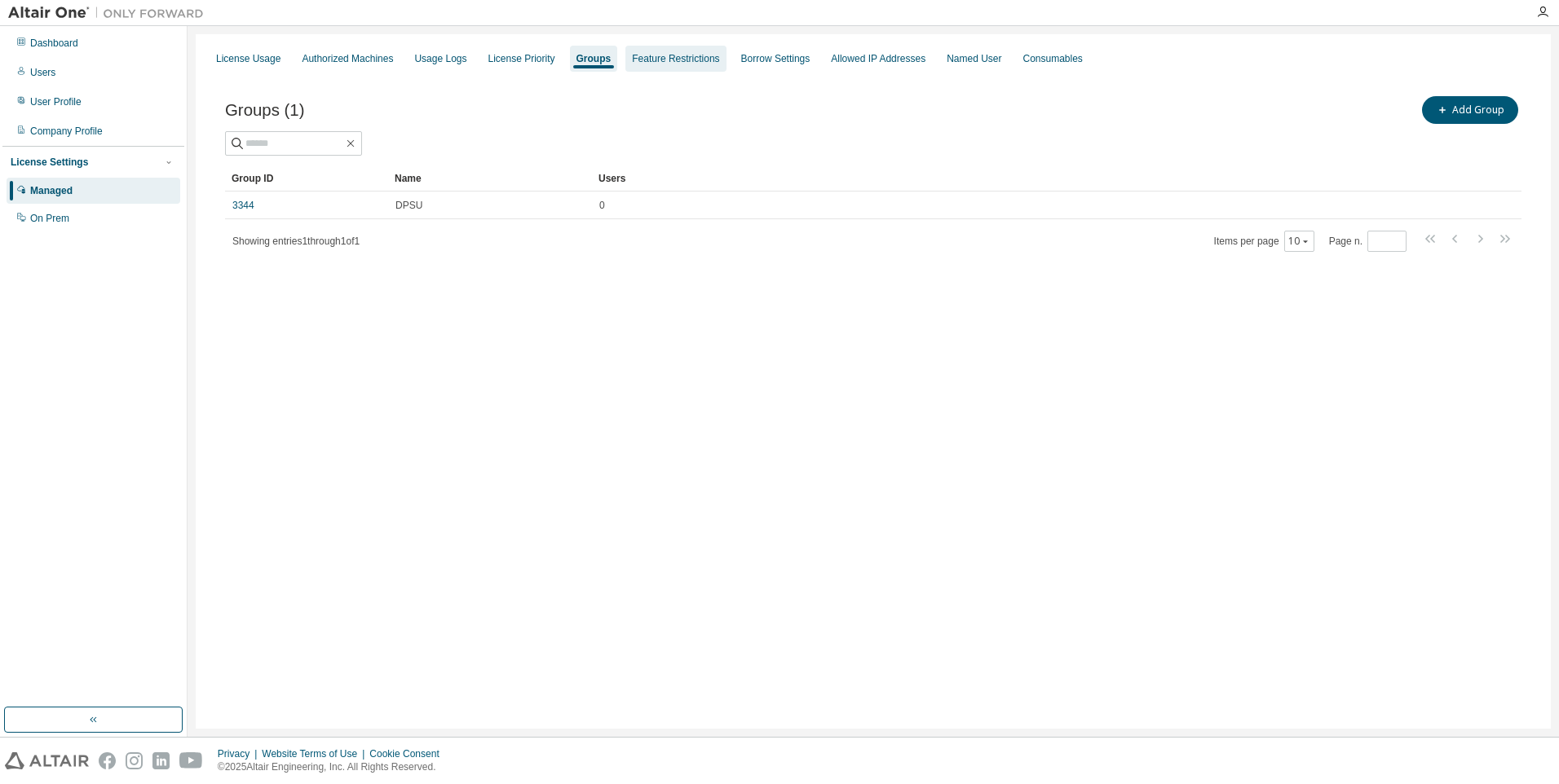
click at [651, 65] on div "Feature Restrictions" at bounding box center [675, 58] width 87 height 13
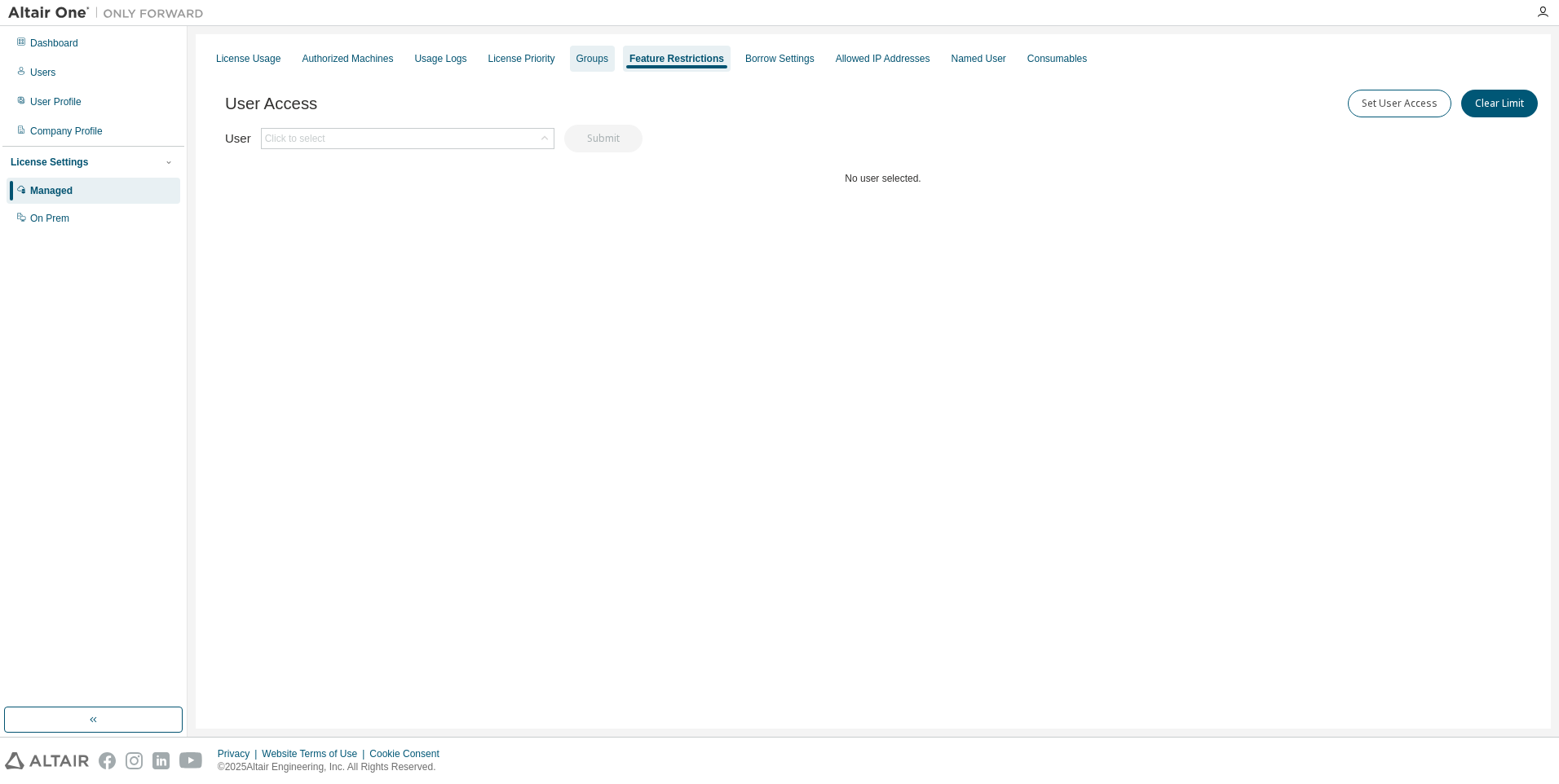
click at [581, 48] on div "Groups" at bounding box center [592, 59] width 45 height 26
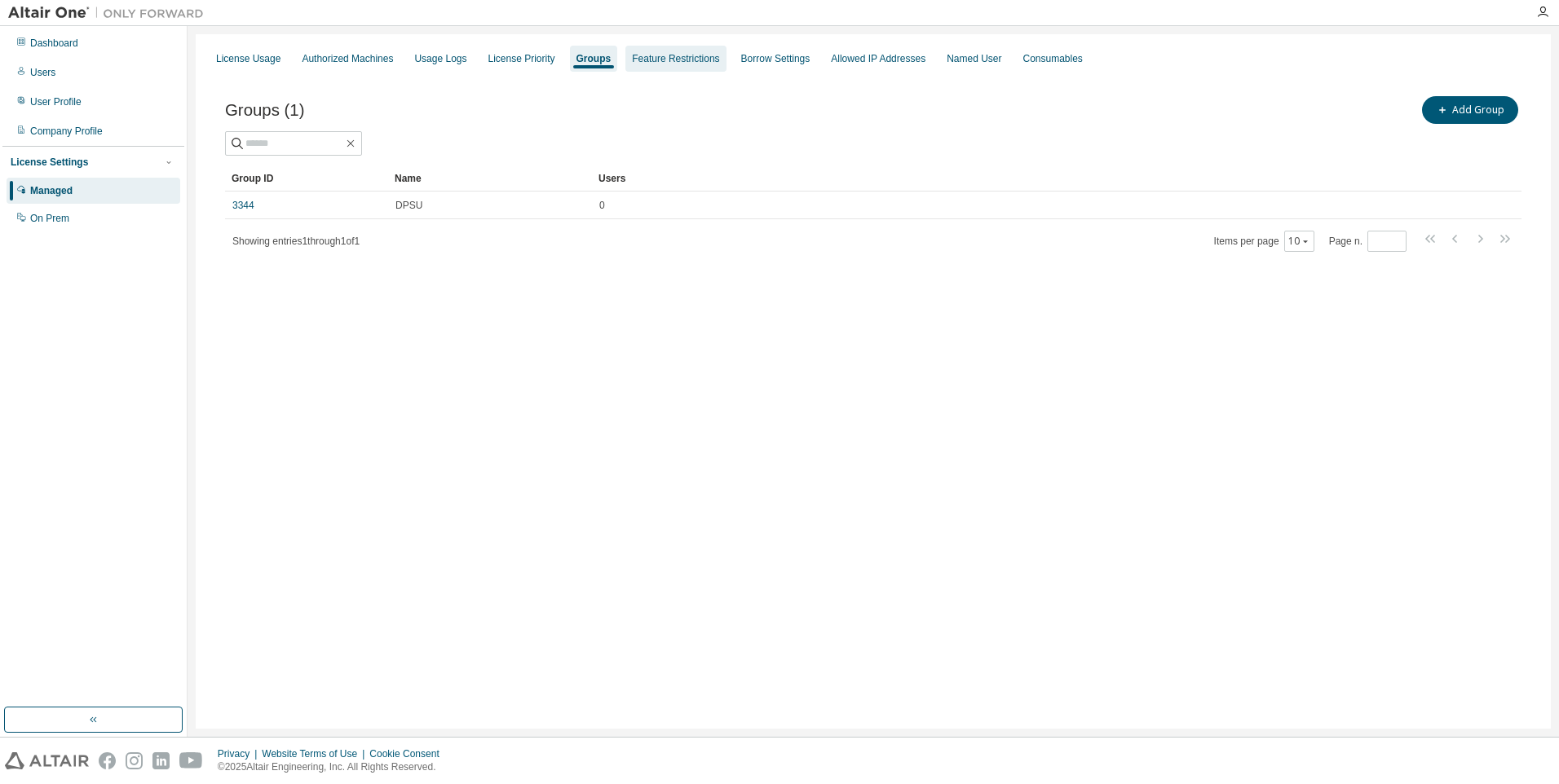
click at [637, 60] on div "Feature Restrictions" at bounding box center [675, 58] width 87 height 13
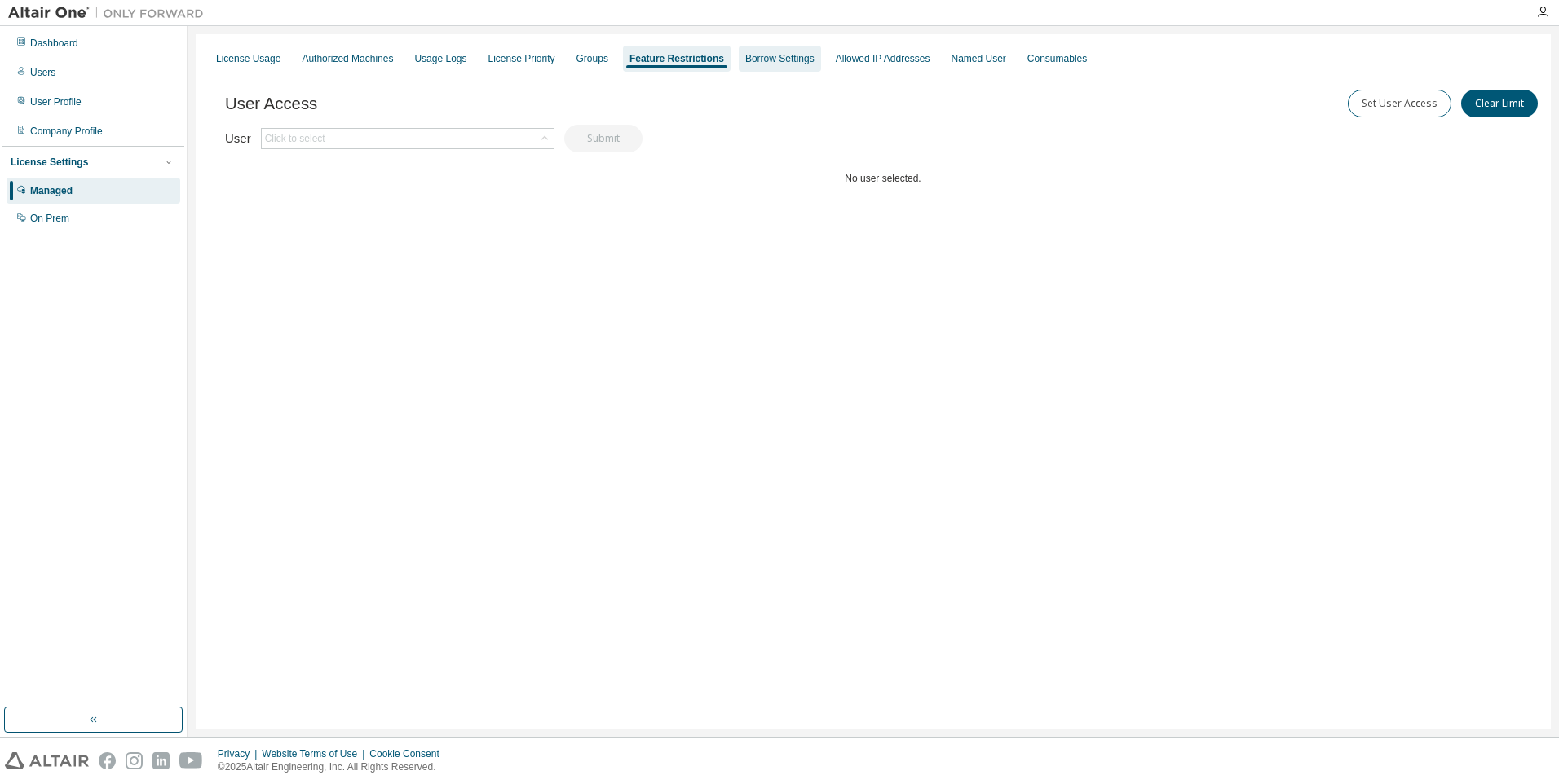
click at [753, 62] on div "Borrow Settings" at bounding box center [780, 58] width 69 height 13
